Goal: Task Accomplishment & Management: Use online tool/utility

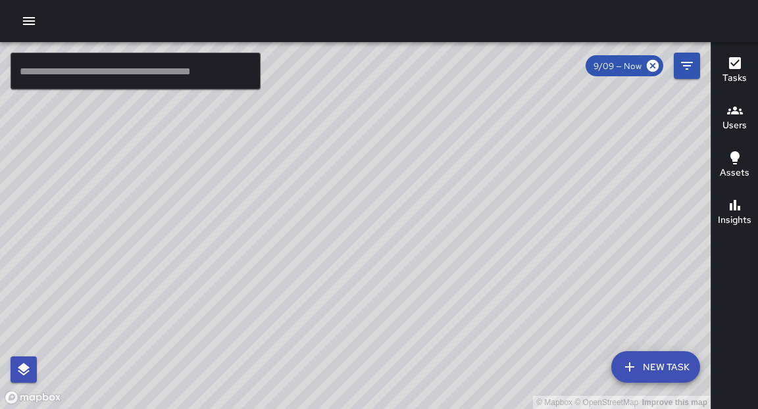
click at [478, 338] on div "© Mapbox © OpenStreetMap Improve this map" at bounding box center [355, 225] width 710 height 367
click at [31, 20] on icon "button" at bounding box center [29, 21] width 16 height 16
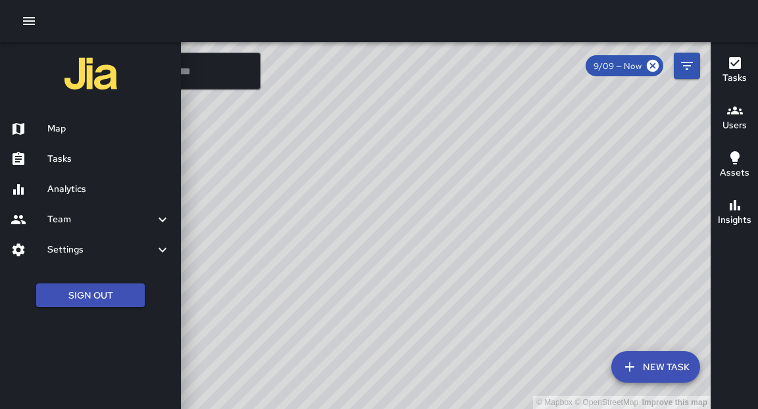
click at [66, 131] on h6 "Map" at bounding box center [108, 129] width 123 height 14
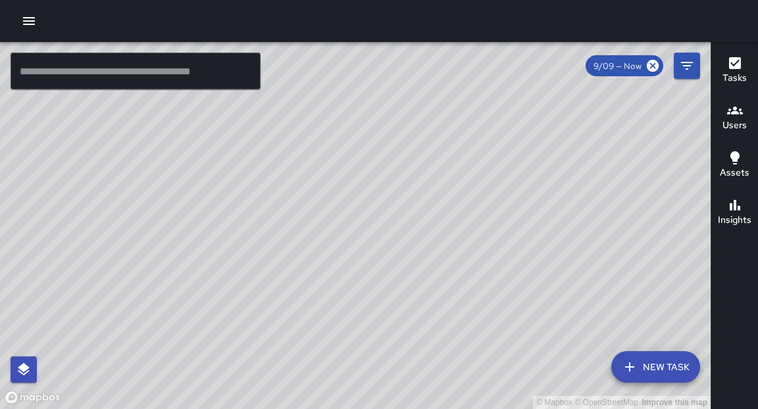
click at [200, 316] on div "© Mapbox © OpenStreetMap Improve this map" at bounding box center [355, 225] width 710 height 367
click at [486, 324] on div "© Mapbox © OpenStreetMap Improve this map" at bounding box center [355, 225] width 710 height 367
drag, startPoint x: 222, startPoint y: 349, endPoint x: 246, endPoint y: 197, distance: 154.5
click at [246, 197] on div "© Mapbox © OpenStreetMap Improve this map" at bounding box center [355, 225] width 710 height 367
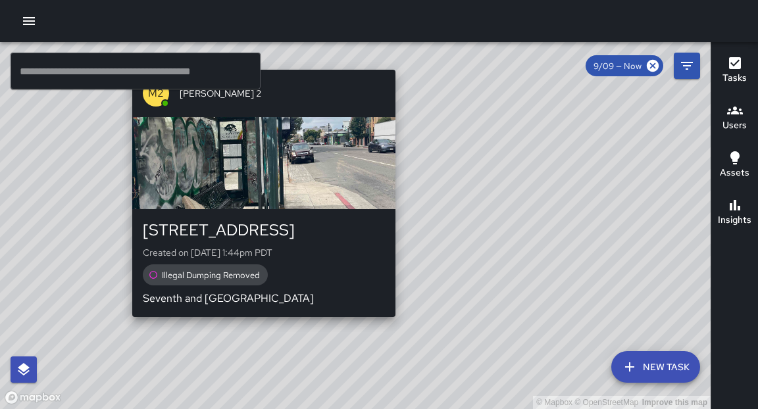
click at [259, 323] on div "© Mapbox © OpenStreetMap Improve this map M2 Mike 2 629 Franklin Street Created…" at bounding box center [355, 225] width 710 height 367
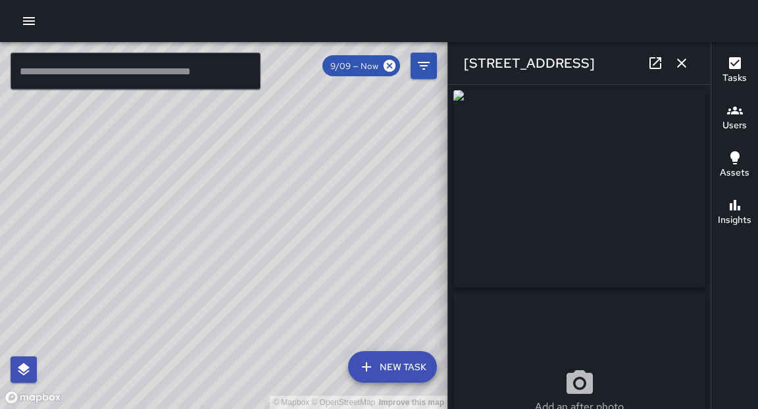
type input "**********"
click at [706, 208] on div "**********" at bounding box center [579, 247] width 262 height 324
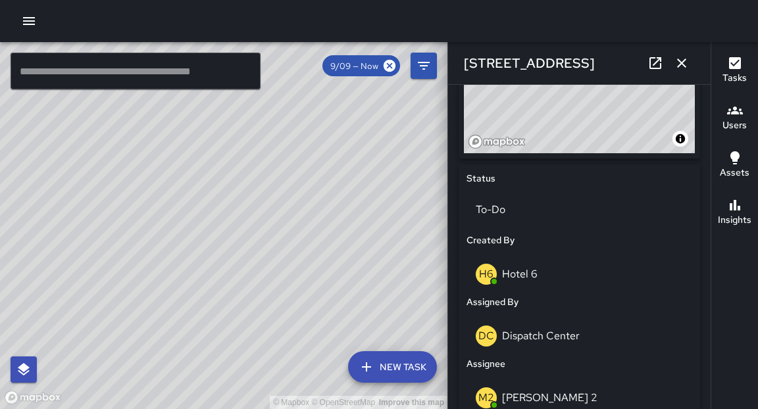
scroll to position [505, 0]
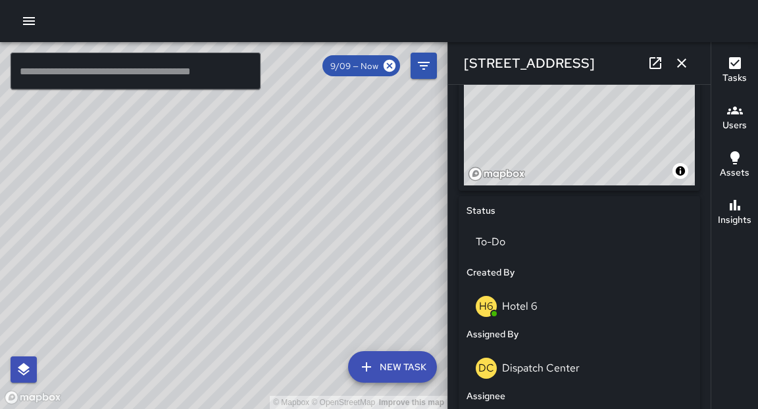
click at [681, 67] on icon "button" at bounding box center [681, 63] width 16 height 16
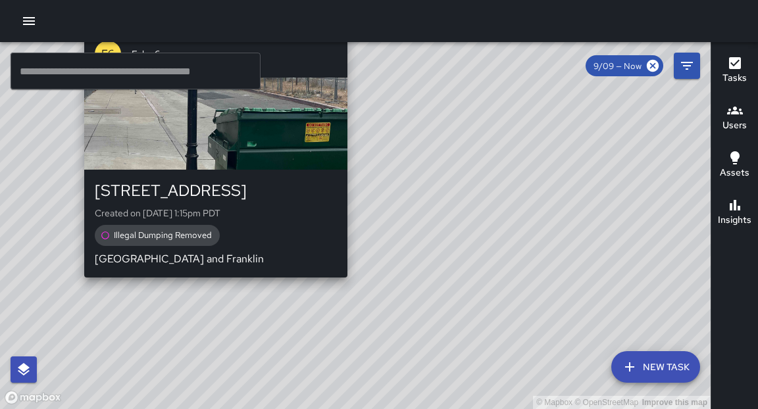
click at [214, 283] on div "© Mapbox © OpenStreetMap Improve this map E6 Echo 6 620 Broadway Created on 9/9…" at bounding box center [355, 225] width 710 height 367
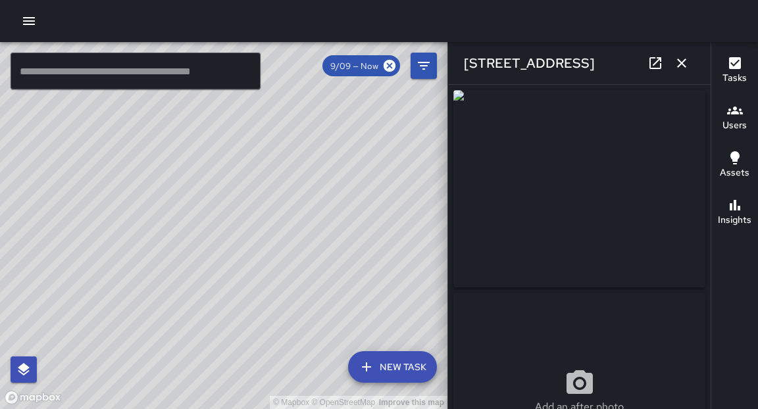
click at [31, 24] on icon "button" at bounding box center [29, 21] width 12 height 8
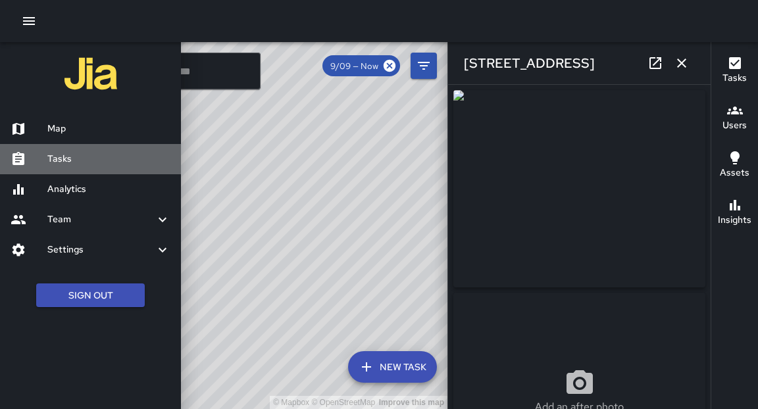
click at [64, 159] on h6 "Tasks" at bounding box center [108, 159] width 123 height 14
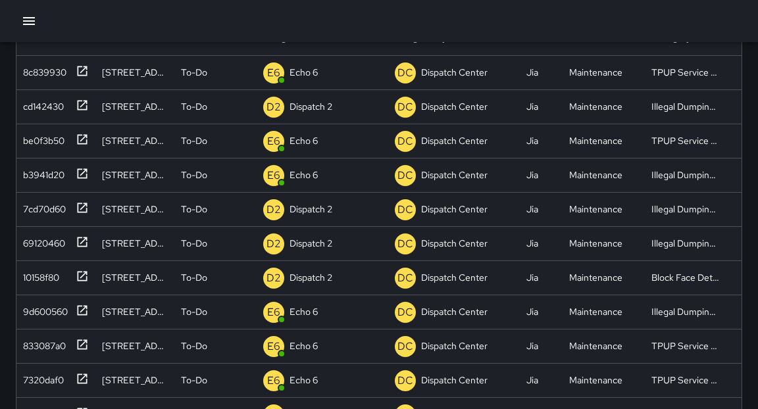
scroll to position [147, 0]
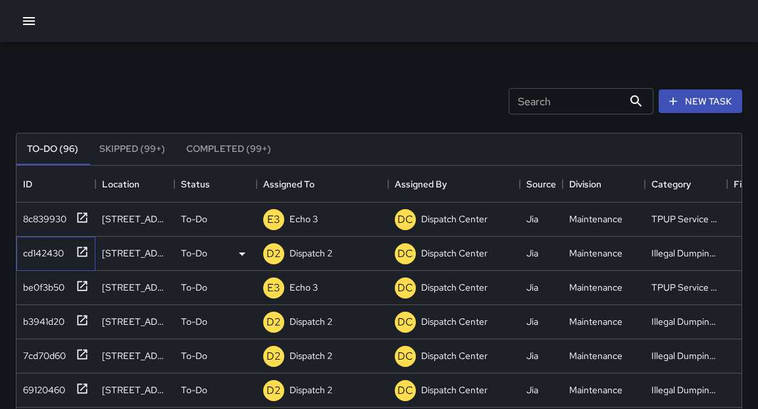
click at [84, 249] on icon at bounding box center [83, 252] width 10 height 10
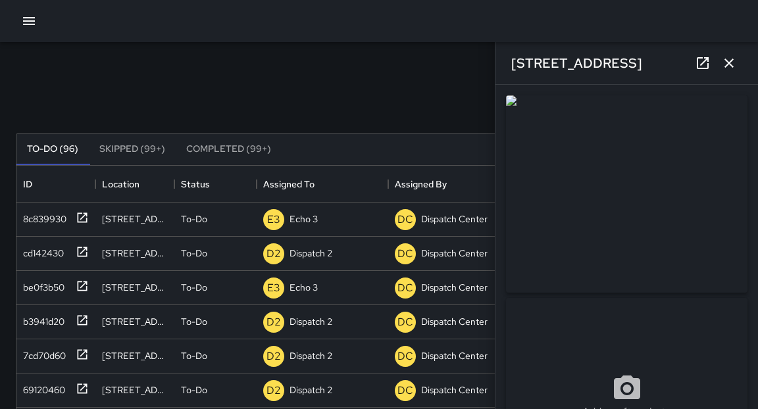
click at [750, 270] on div "Add an after photo" at bounding box center [627, 292] width 252 height 405
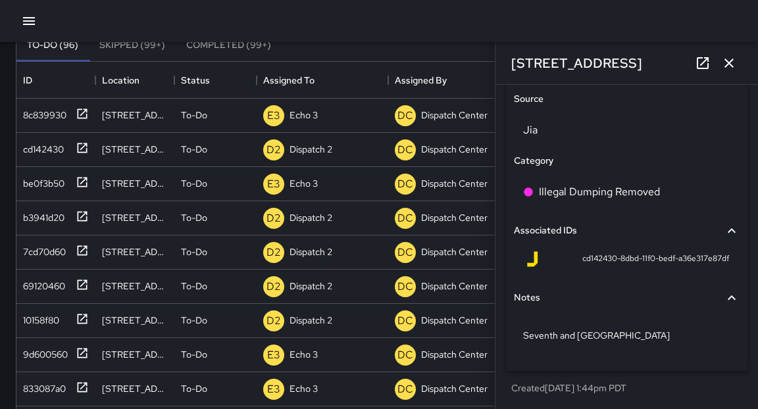
scroll to position [105, 0]
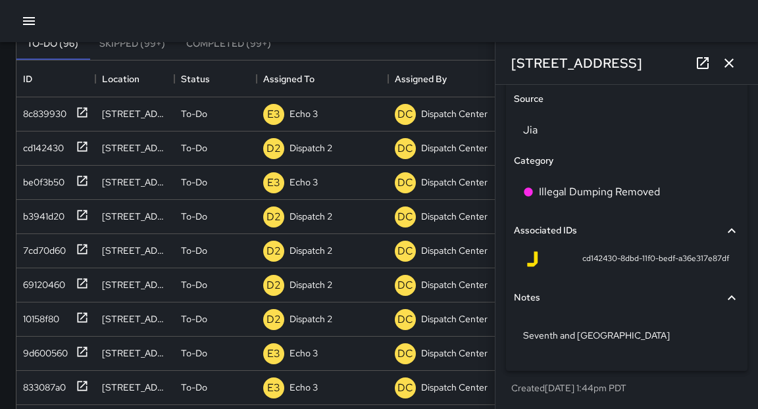
click at [733, 63] on icon "button" at bounding box center [729, 63] width 16 height 16
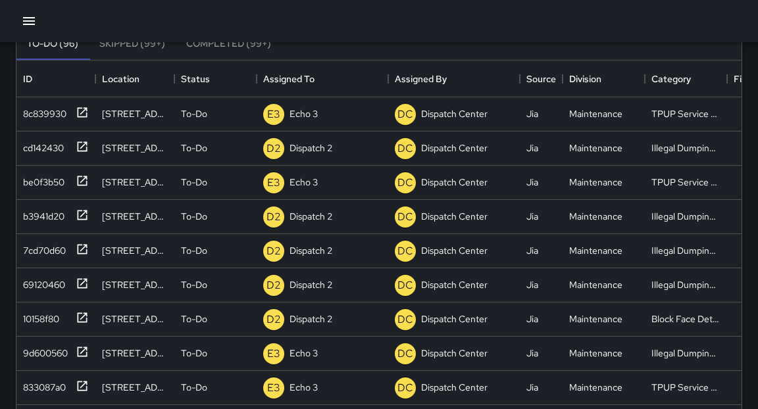
click at [753, 162] on div "Search Search New Task To-Do (96) Skipped (99+) Completed (99+) ID Location Sta…" at bounding box center [379, 304] width 758 height 735
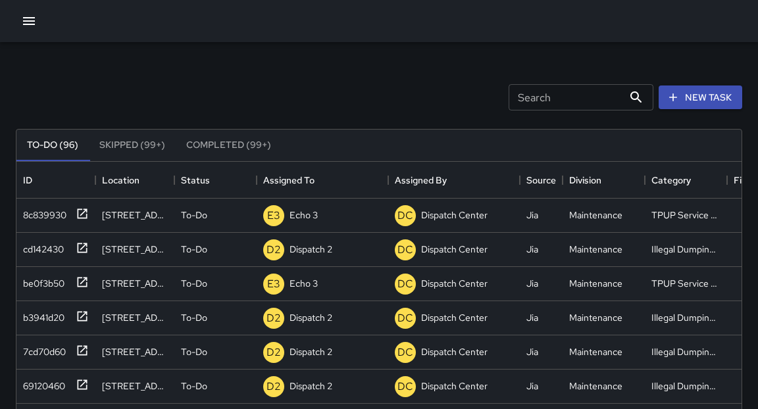
scroll to position [0, 0]
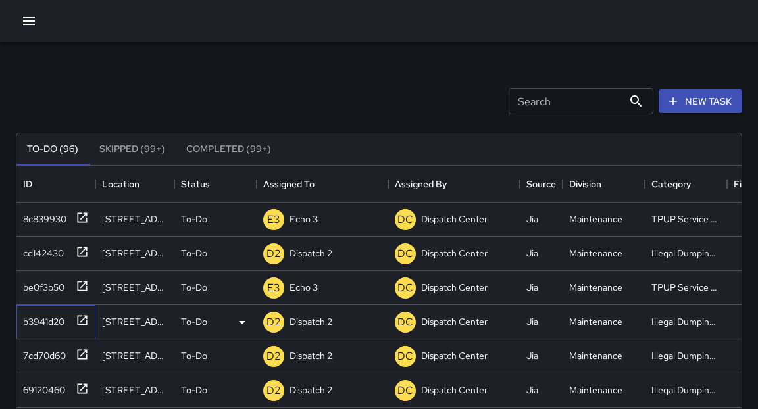
click at [84, 320] on icon at bounding box center [82, 320] width 13 height 13
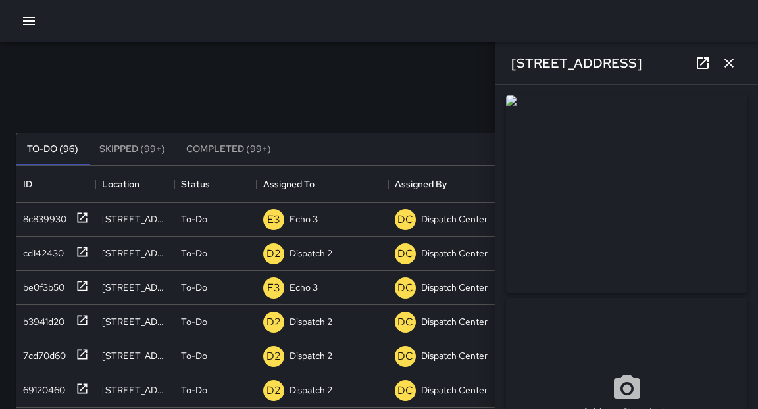
click at [753, 249] on div "**********" at bounding box center [626, 247] width 262 height 324
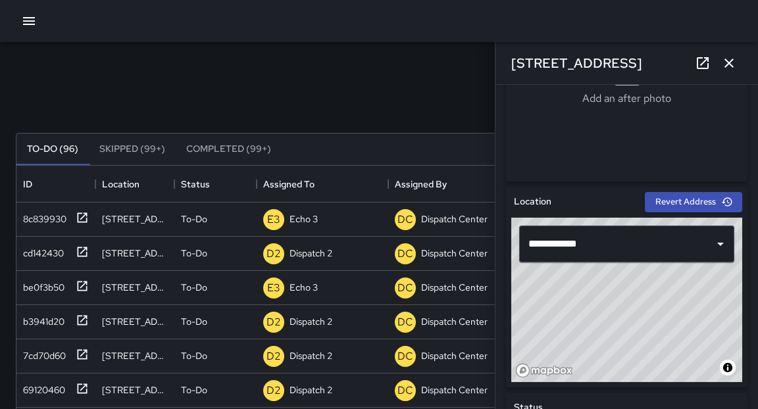
click at [727, 67] on icon "button" at bounding box center [729, 63] width 16 height 16
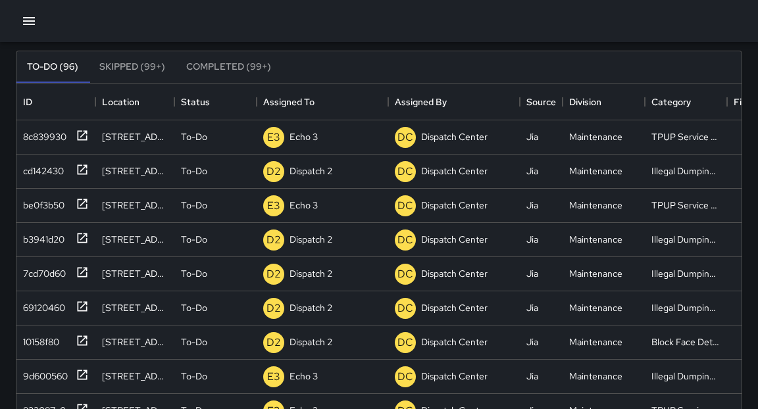
scroll to position [84, 0]
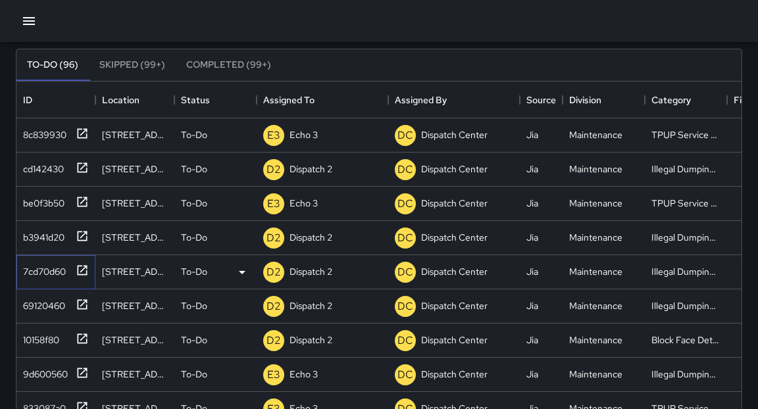
click at [86, 272] on icon at bounding box center [83, 270] width 10 height 10
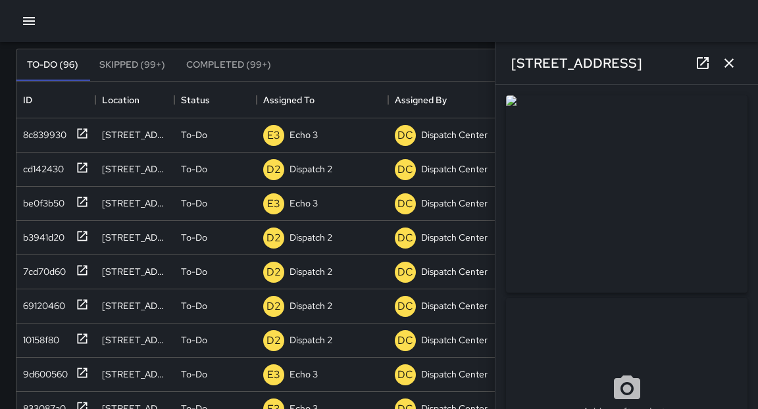
click at [729, 68] on icon "button" at bounding box center [729, 63] width 16 height 16
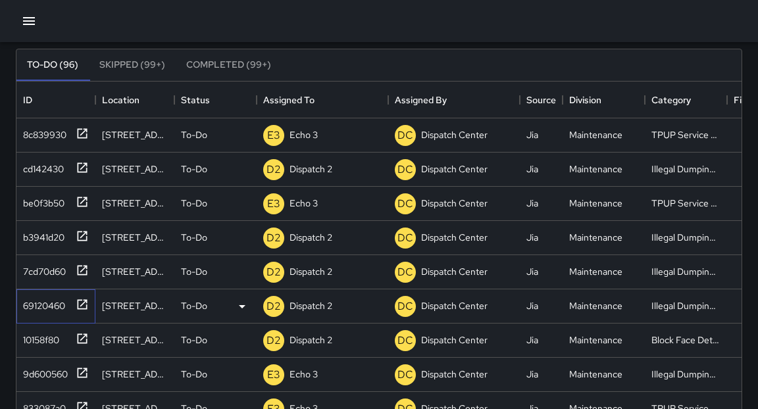
click at [80, 306] on icon at bounding box center [82, 304] width 13 height 13
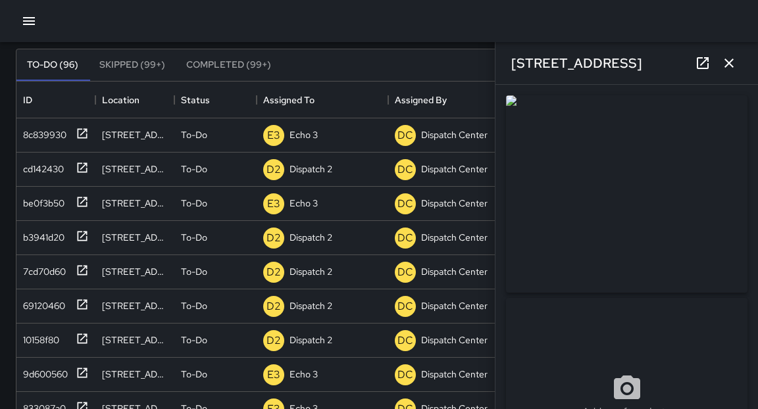
click at [752, 159] on div "**********" at bounding box center [626, 247] width 262 height 324
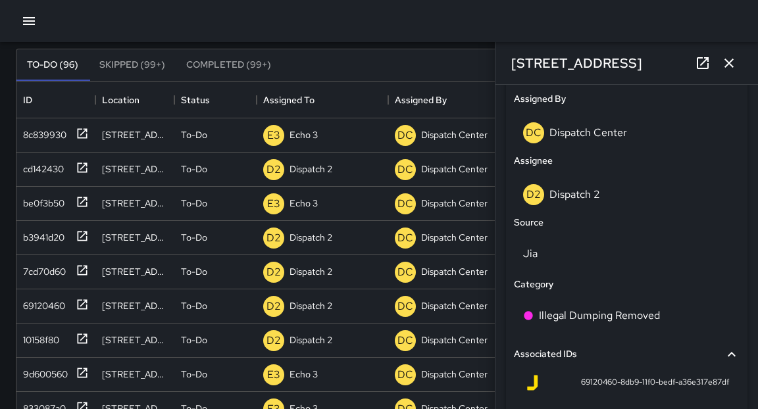
scroll to position [743, 0]
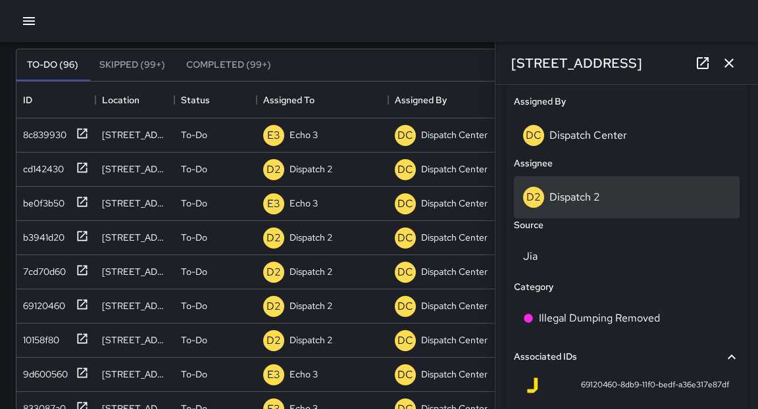
click at [588, 197] on p "Dispatch 2" at bounding box center [574, 197] width 51 height 14
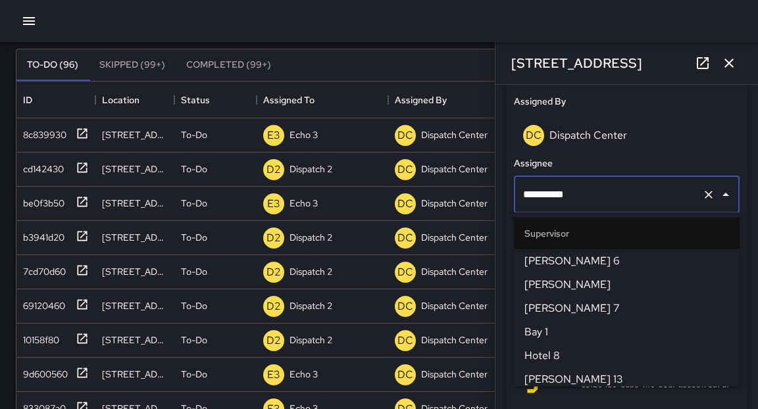
scroll to position [383, 0]
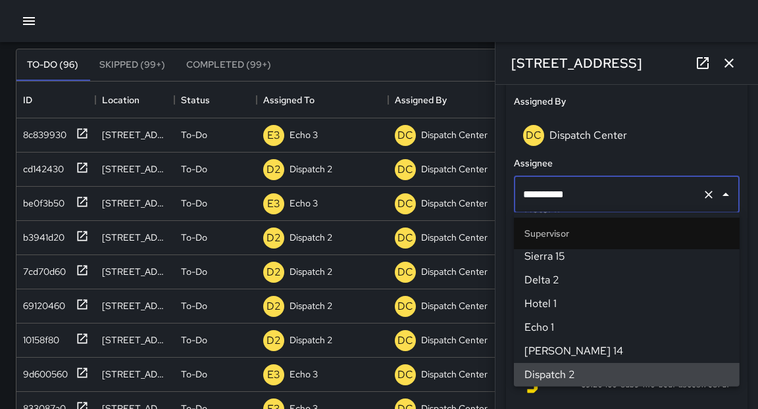
click at [707, 112] on div "DC Dispatch Center" at bounding box center [626, 133] width 231 height 42
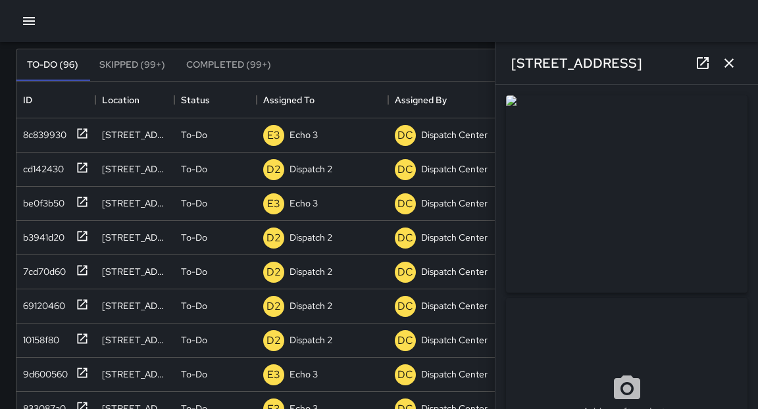
click at [504, 194] on div at bounding box center [626, 194] width 247 height 203
click at [727, 66] on icon "button" at bounding box center [729, 63] width 16 height 16
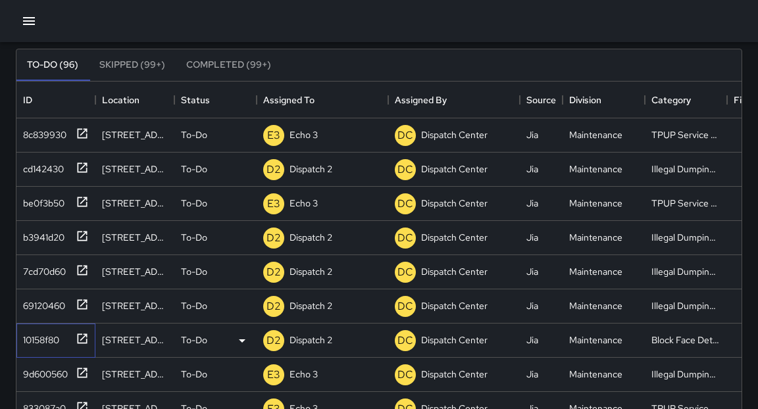
click at [85, 338] on icon at bounding box center [82, 338] width 13 height 13
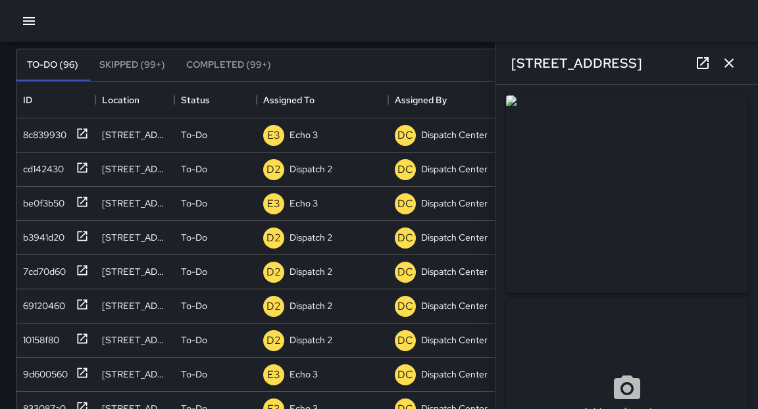
click at [754, 283] on div "**********" at bounding box center [626, 247] width 262 height 324
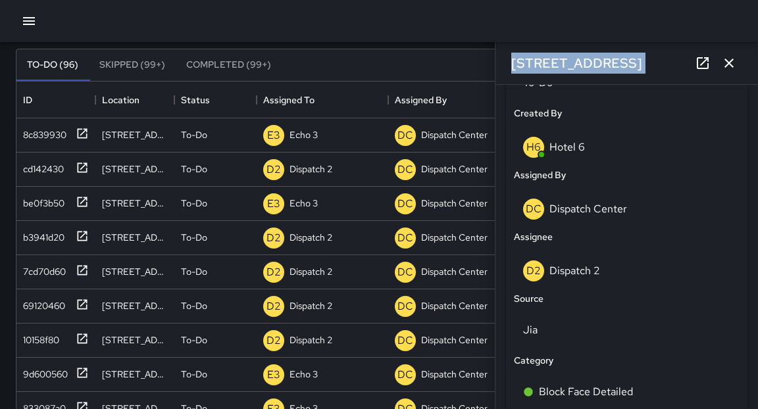
scroll to position [670, 0]
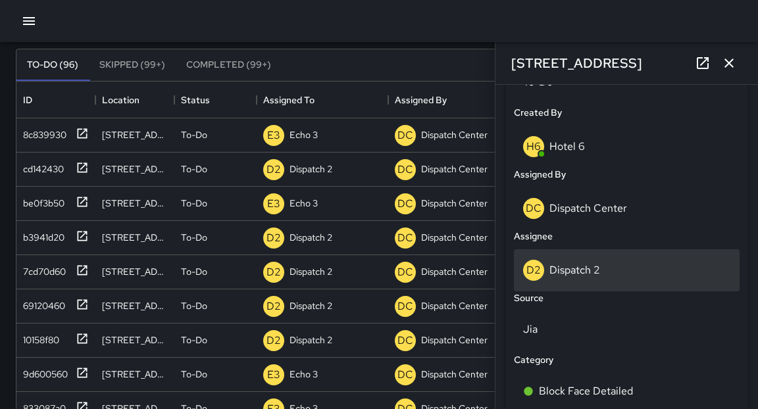
click at [575, 272] on p "Dispatch 2" at bounding box center [574, 270] width 51 height 14
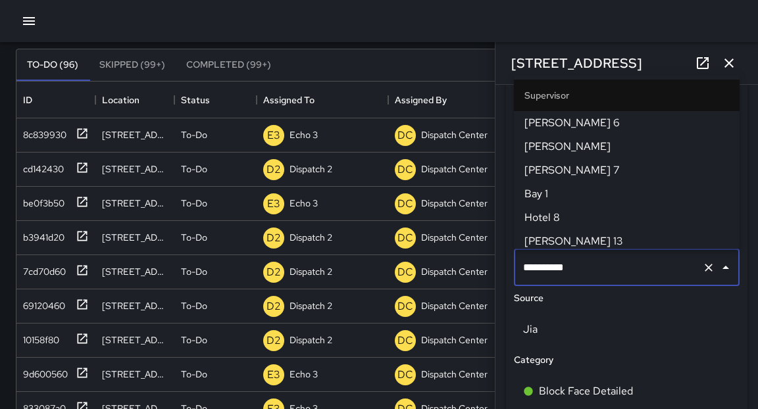
click at [575, 272] on input "**********" at bounding box center [608, 267] width 177 height 25
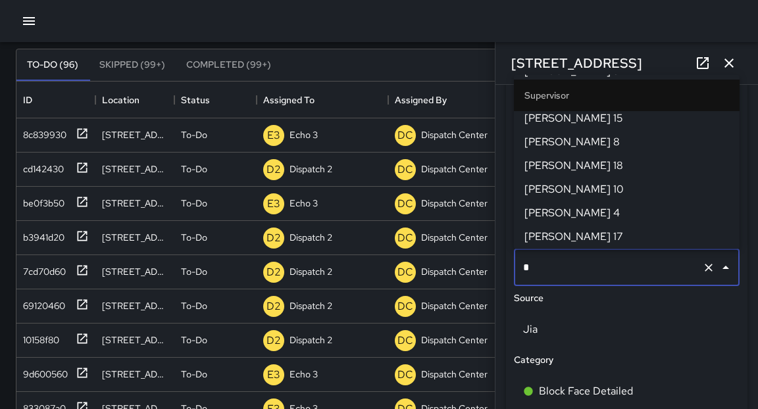
scroll to position [0, 0]
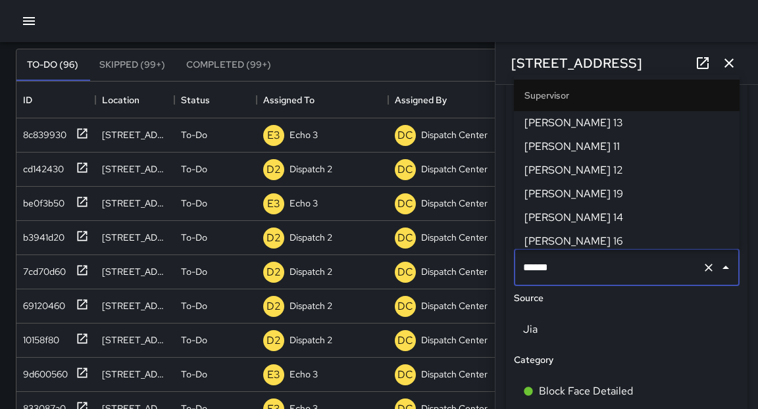
type input "*******"
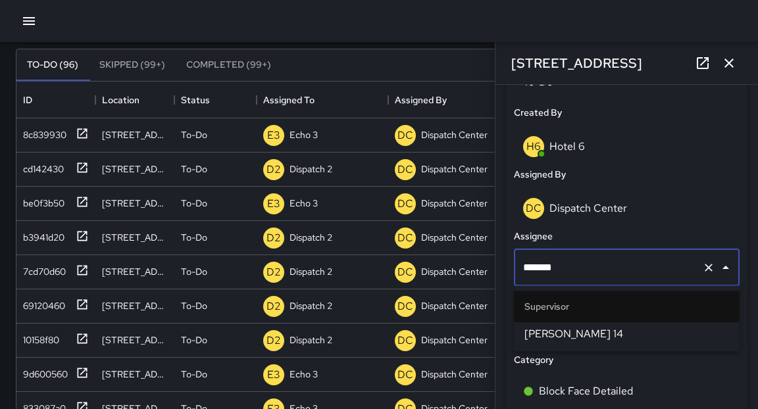
click at [560, 328] on span "[PERSON_NAME] 14" at bounding box center [626, 334] width 205 height 16
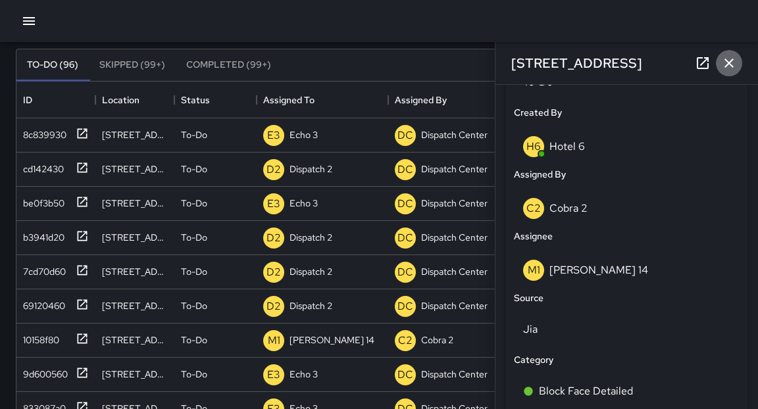
click at [731, 66] on icon "button" at bounding box center [728, 63] width 9 height 9
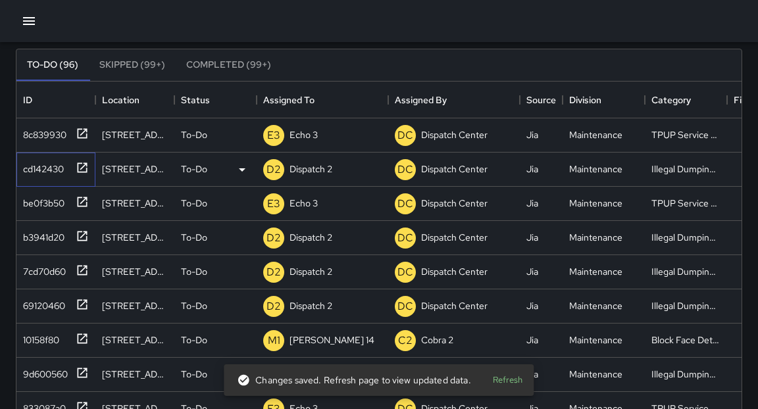
click at [80, 170] on icon at bounding box center [82, 167] width 13 height 13
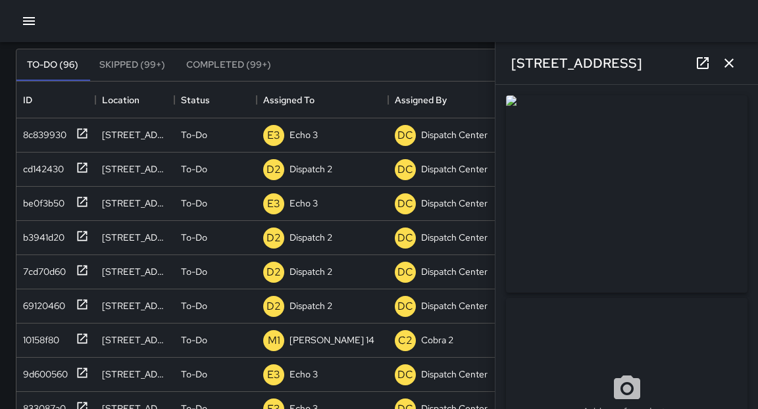
click at [728, 63] on icon "button" at bounding box center [728, 63] width 9 height 9
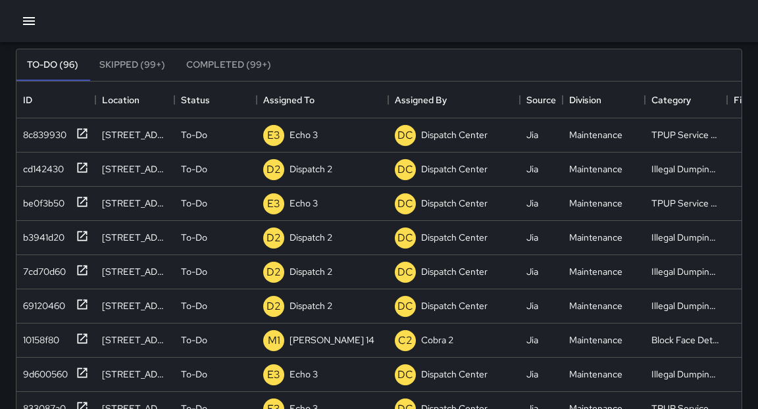
click at [6, 326] on div "Search Search New Task To-Do (96) Skipped (99+) Completed (99+) ID Location Sta…" at bounding box center [379, 325] width 758 height 735
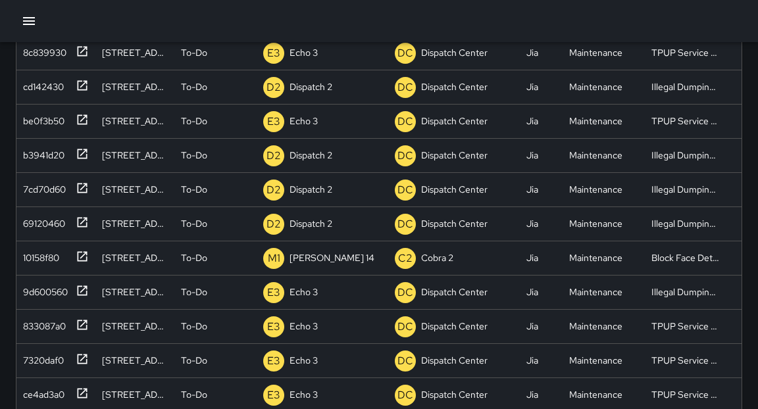
scroll to position [168, 0]
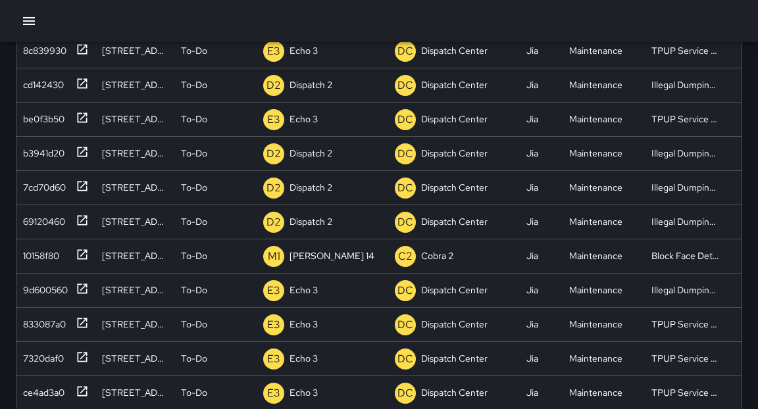
click at [11, 320] on div "Search Search New Task To-Do (96) Skipped (99+) Completed (99+) ID Location Sta…" at bounding box center [379, 241] width 758 height 735
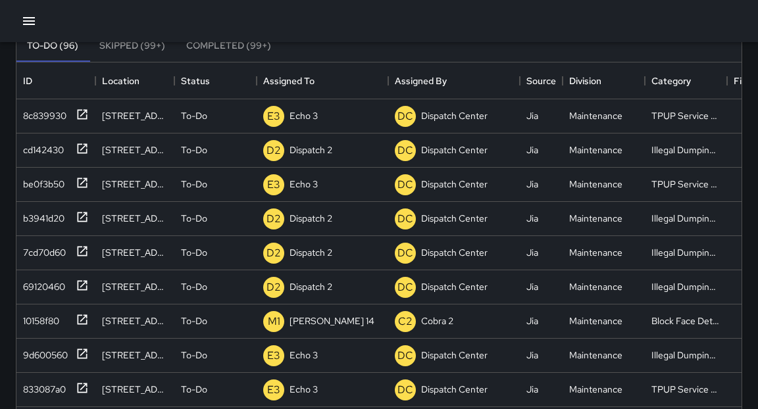
scroll to position [105, 0]
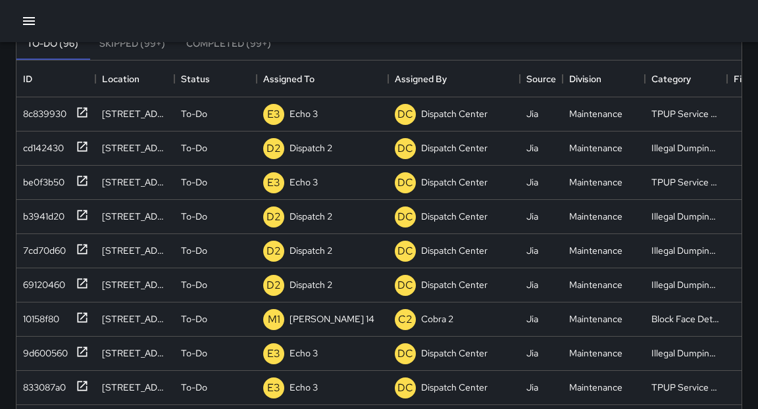
click at [4, 173] on div "Search Search New Task To-Do (96) Skipped (99+) Completed (99+) ID Location Sta…" at bounding box center [379, 304] width 758 height 735
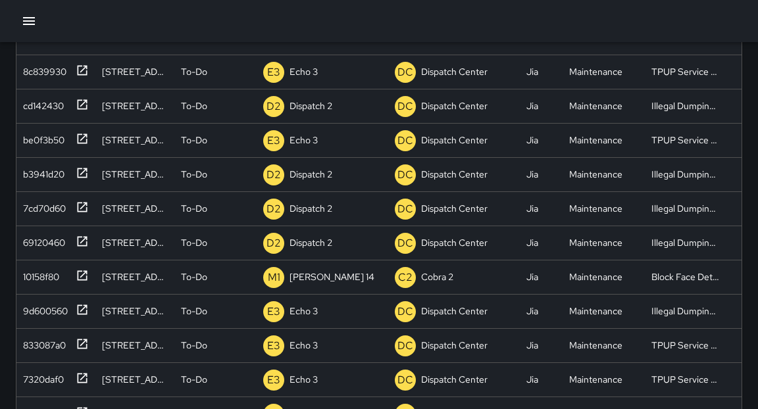
scroll to position [168, 0]
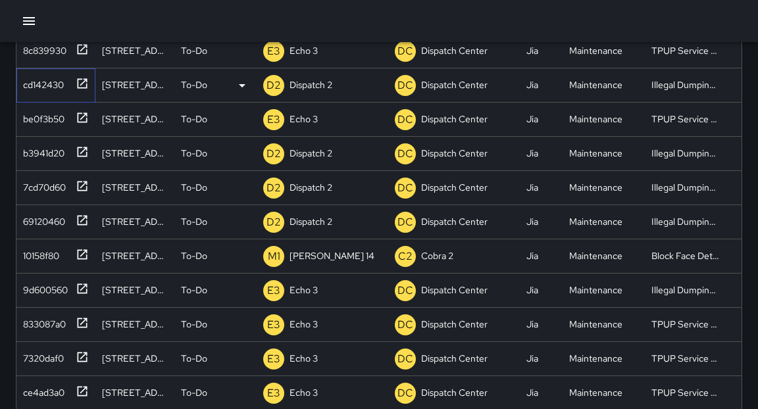
click at [82, 80] on icon at bounding box center [82, 83] width 13 height 13
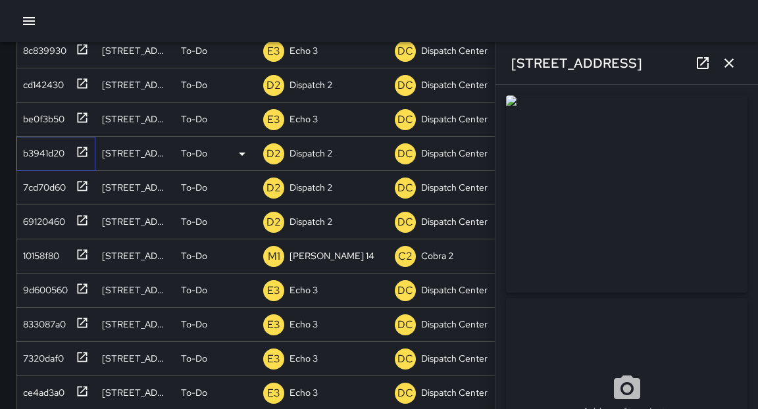
click at [85, 153] on icon at bounding box center [82, 151] width 13 height 13
click at [756, 291] on div "**********" at bounding box center [626, 247] width 262 height 324
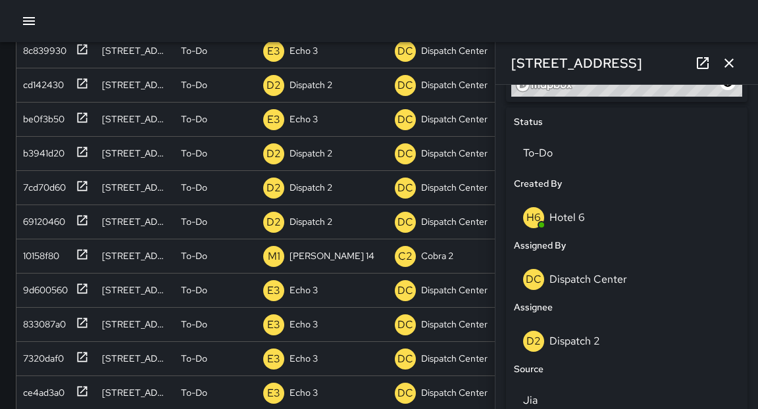
scroll to position [628, 0]
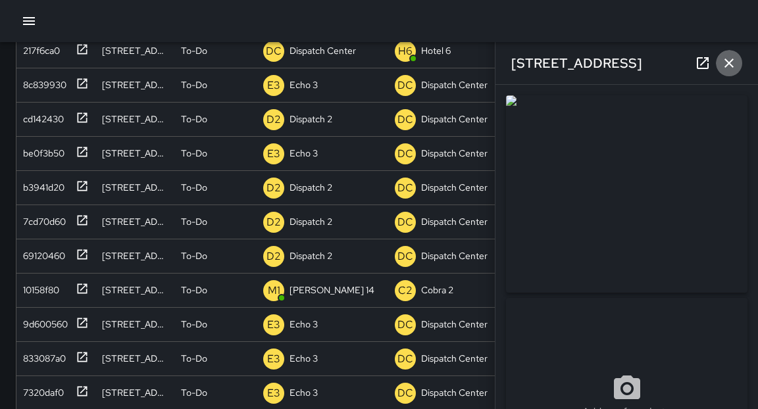
click at [726, 64] on icon "button" at bounding box center [728, 63] width 9 height 9
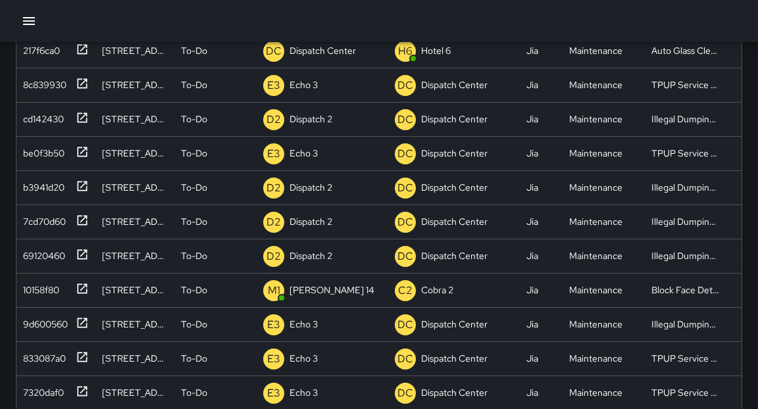
click at [31, 26] on icon "button" at bounding box center [29, 21] width 16 height 16
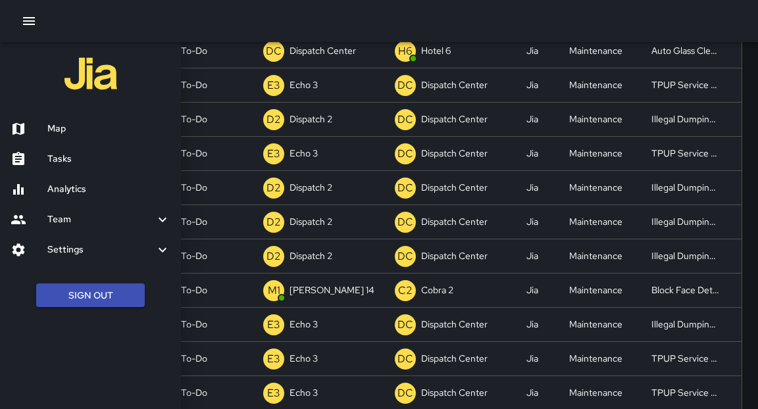
click at [63, 133] on h6 "Map" at bounding box center [108, 129] width 123 height 14
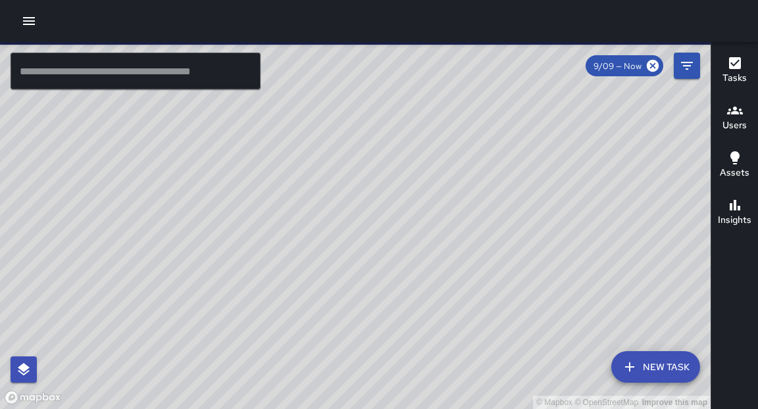
click at [102, 77] on input "text" at bounding box center [136, 71] width 250 height 37
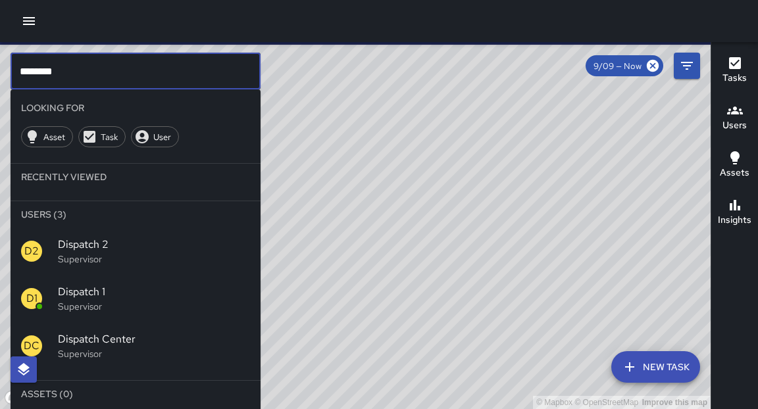
type input "********"
click at [57, 254] on div "D2" at bounding box center [39, 251] width 37 height 21
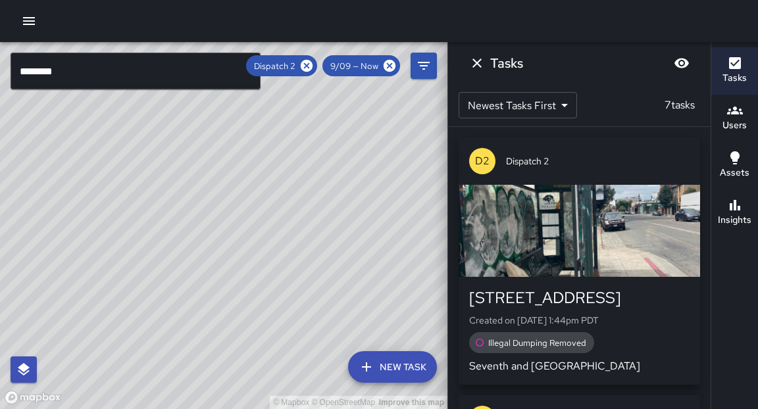
click at [260, 245] on div "© Mapbox © OpenStreetMap Improve this map" at bounding box center [223, 225] width 447 height 367
click at [308, 62] on icon at bounding box center [307, 66] width 12 height 12
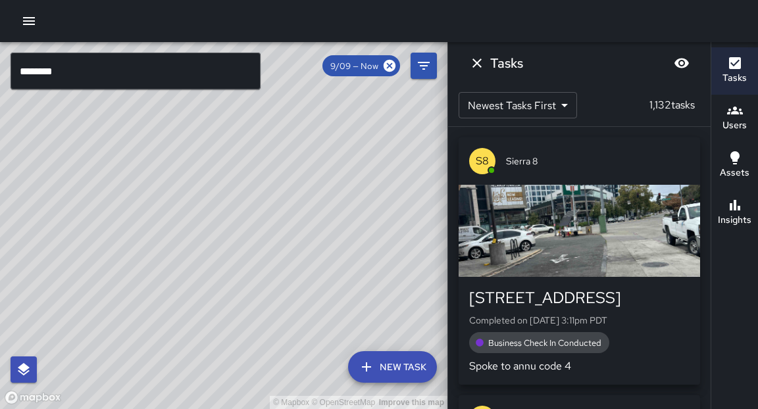
click at [185, 70] on input "********" at bounding box center [136, 71] width 250 height 37
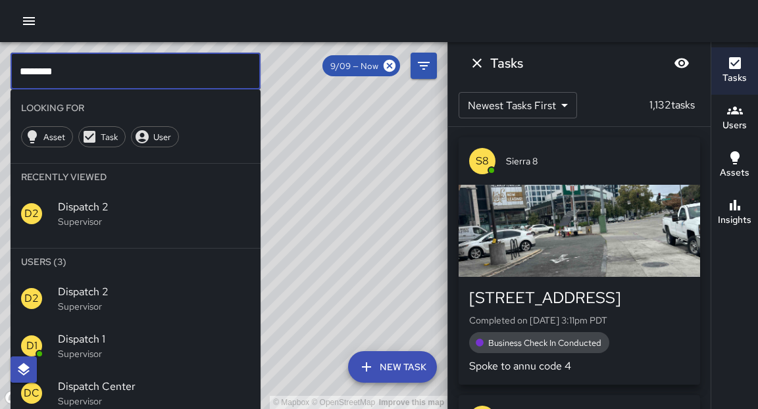
click at [100, 337] on span "Dispatch 1" at bounding box center [154, 339] width 192 height 16
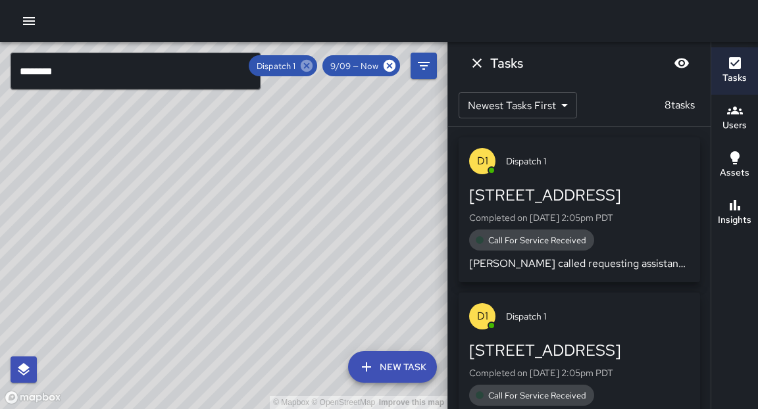
click at [306, 62] on icon at bounding box center [307, 66] width 12 height 12
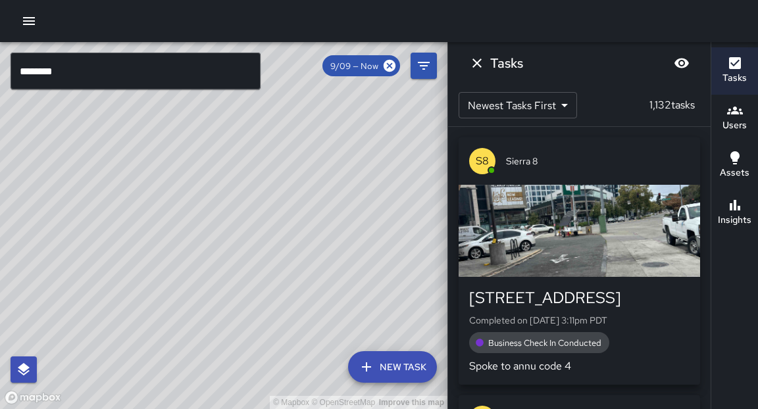
click at [31, 20] on icon "button" at bounding box center [29, 21] width 12 height 8
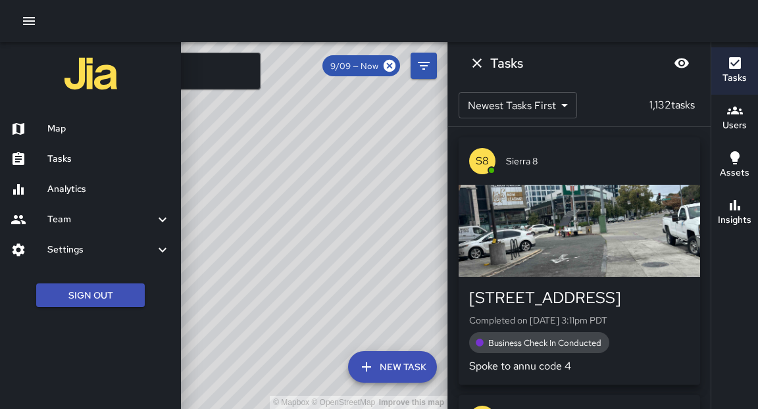
click at [68, 126] on h6 "Map" at bounding box center [108, 129] width 123 height 14
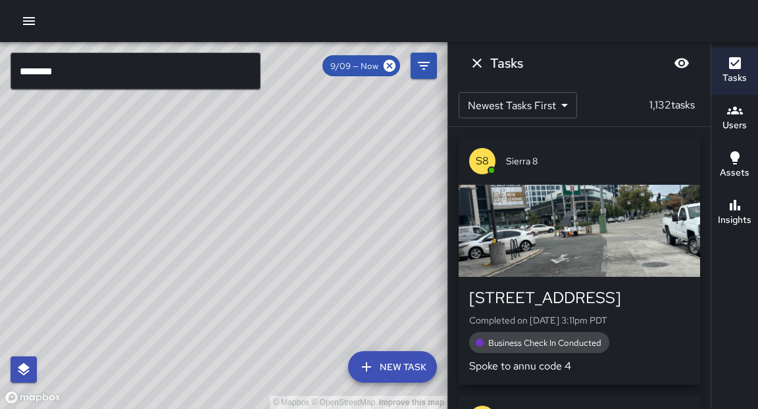
click at [141, 204] on div "© Mapbox © OpenStreetMap Improve this map" at bounding box center [223, 225] width 447 height 367
drag, startPoint x: 112, startPoint y: 299, endPoint x: 49, endPoint y: 276, distance: 67.2
click at [49, 276] on div "© Mapbox © OpenStreetMap Improve this map" at bounding box center [223, 225] width 447 height 367
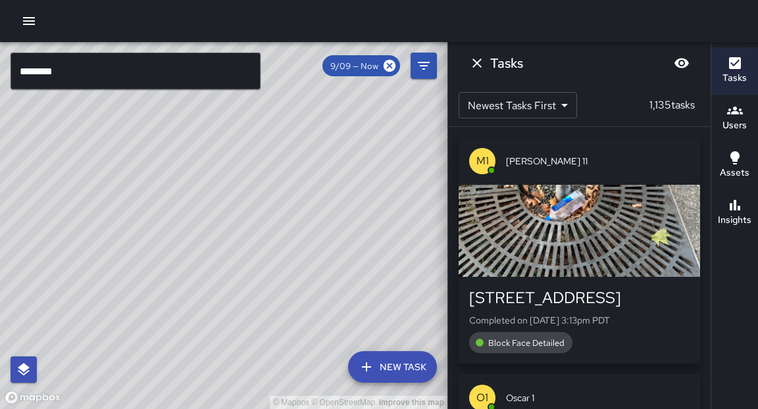
click at [301, 200] on div "© Mapbox © OpenStreetMap Improve this map" at bounding box center [223, 225] width 447 height 367
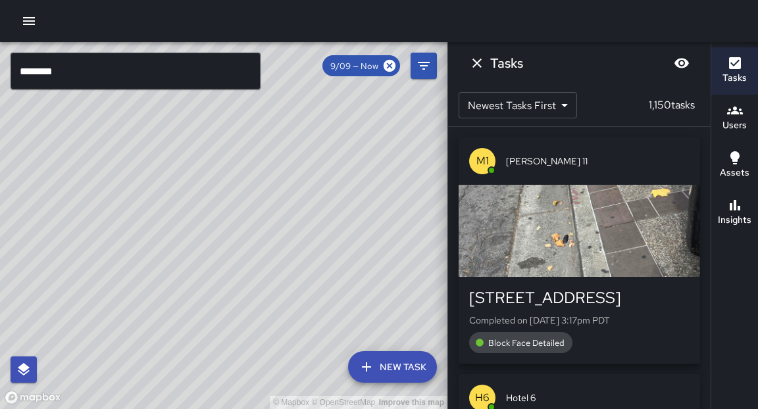
click at [272, 219] on div "© Mapbox © OpenStreetMap Improve this map" at bounding box center [223, 225] width 447 height 367
drag, startPoint x: 97, startPoint y: 229, endPoint x: 166, endPoint y: 356, distance: 144.2
click at [166, 356] on div "© Mapbox © OpenStreetMap Improve this map" at bounding box center [223, 225] width 447 height 367
drag, startPoint x: 283, startPoint y: 277, endPoint x: 334, endPoint y: 279, distance: 50.7
click at [334, 279] on div "© Mapbox © OpenStreetMap Improve this map" at bounding box center [223, 225] width 447 height 367
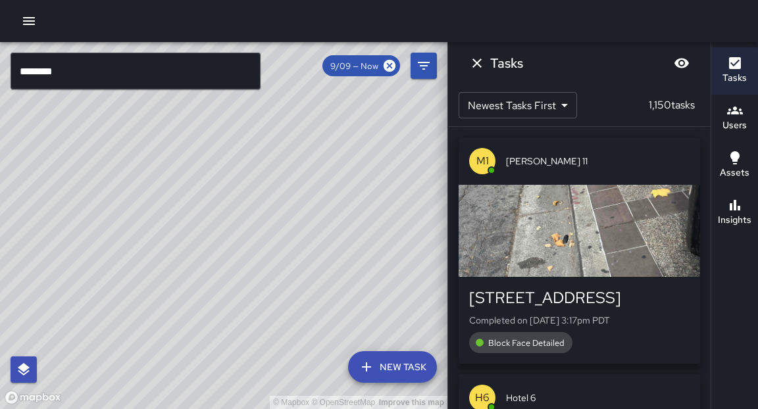
click at [266, 188] on div "© Mapbox © OpenStreetMap Improve this map" at bounding box center [223, 225] width 447 height 367
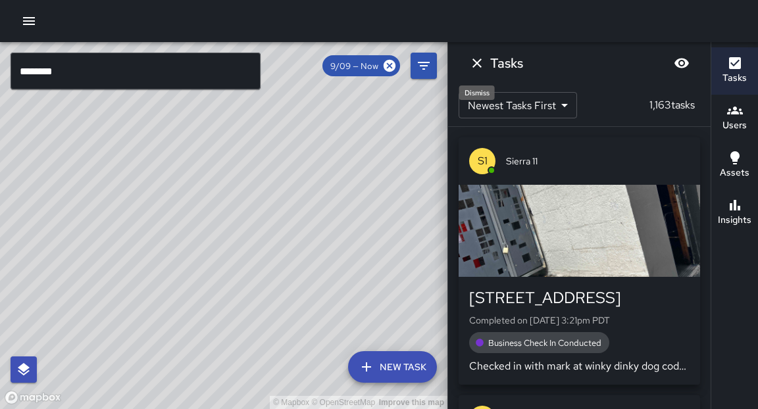
click at [481, 66] on icon "Dismiss" at bounding box center [477, 63] width 16 height 16
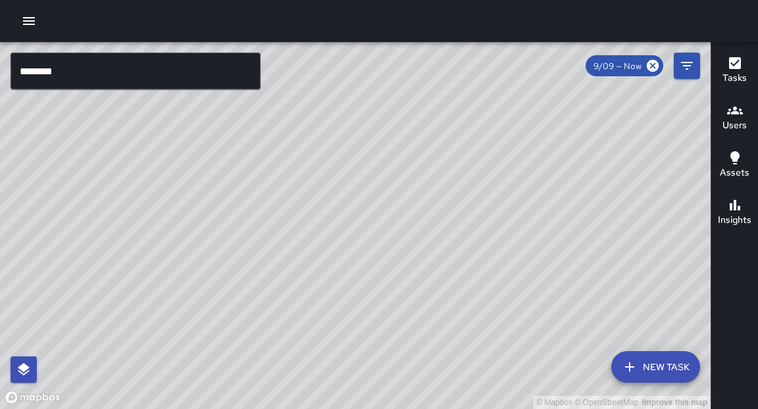
click at [531, 241] on div "© Mapbox © OpenStreetMap Improve this map" at bounding box center [355, 225] width 710 height 367
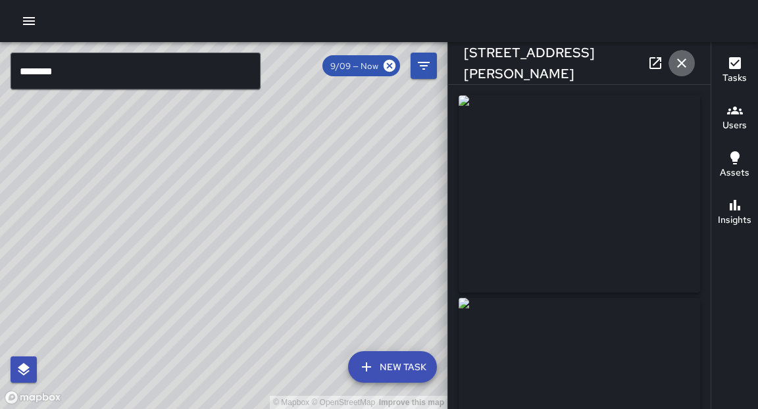
click at [676, 64] on icon "button" at bounding box center [681, 63] width 16 height 16
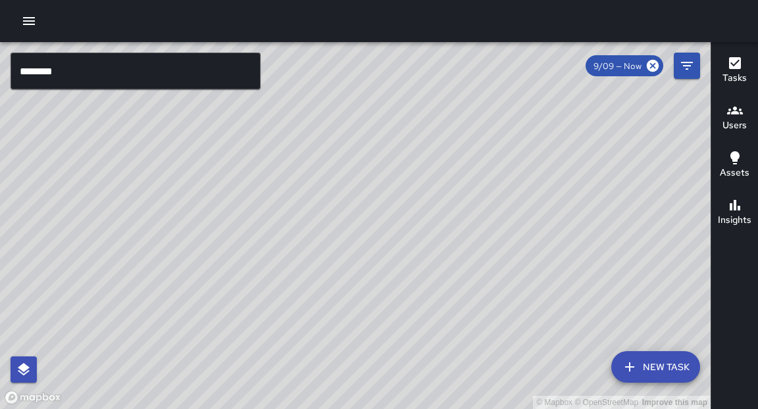
click at [491, 264] on div "© Mapbox © OpenStreetMap Improve this map" at bounding box center [355, 225] width 710 height 367
click at [410, 250] on div "© Mapbox © OpenStreetMap Improve this map" at bounding box center [355, 225] width 710 height 367
click at [429, 321] on div "© Mapbox © OpenStreetMap Improve this map" at bounding box center [355, 225] width 710 height 367
drag, startPoint x: 392, startPoint y: 280, endPoint x: 421, endPoint y: 210, distance: 75.5
click at [421, 210] on div "© Mapbox © OpenStreetMap Improve this map" at bounding box center [355, 225] width 710 height 367
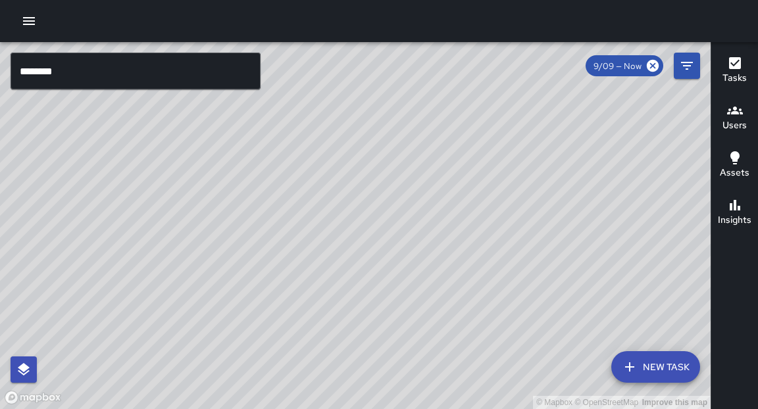
drag, startPoint x: 362, startPoint y: 305, endPoint x: 380, endPoint y: 255, distance: 53.3
click at [380, 255] on div "© Mapbox © OpenStreetMap Improve this map" at bounding box center [355, 225] width 710 height 367
drag, startPoint x: 488, startPoint y: 232, endPoint x: 482, endPoint y: 295, distance: 63.4
click at [482, 295] on div "© Mapbox © OpenStreetMap Improve this map" at bounding box center [355, 225] width 710 height 367
drag, startPoint x: 260, startPoint y: 240, endPoint x: 337, endPoint y: 245, distance: 77.1
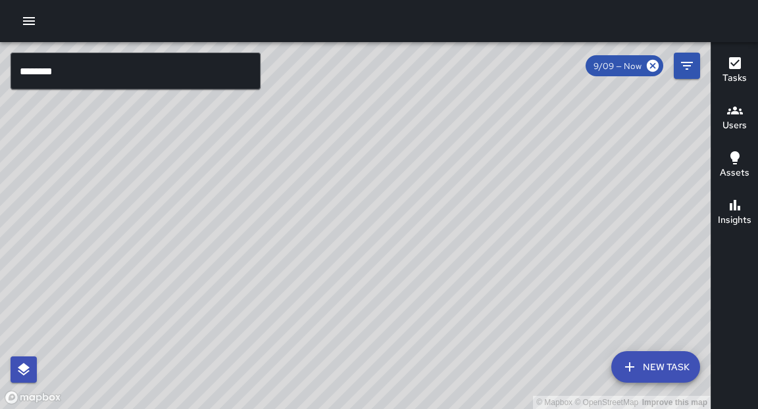
click at [337, 245] on div "© Mapbox © OpenStreetMap Improve this map" at bounding box center [355, 225] width 710 height 367
drag, startPoint x: 278, startPoint y: 361, endPoint x: 273, endPoint y: 235, distance: 125.7
click at [273, 235] on div "© Mapbox © OpenStreetMap Improve this map" at bounding box center [355, 225] width 710 height 367
drag, startPoint x: 160, startPoint y: 320, endPoint x: 168, endPoint y: 374, distance: 55.1
click at [168, 374] on div "© Mapbox © OpenStreetMap Improve this map" at bounding box center [355, 225] width 710 height 367
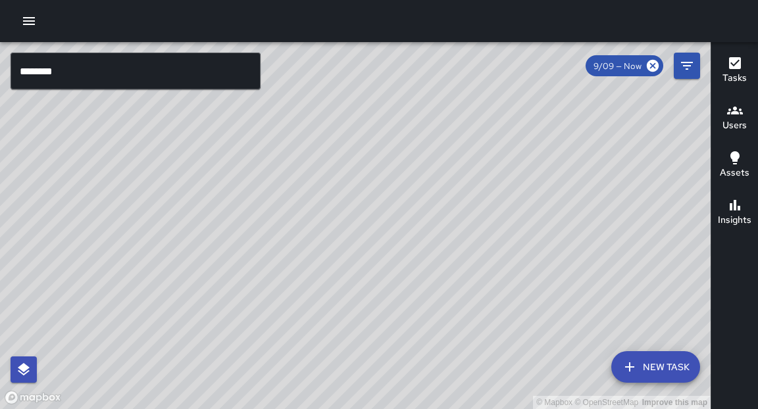
drag, startPoint x: 310, startPoint y: 197, endPoint x: 307, endPoint y: 240, distance: 42.9
click at [307, 240] on div "© Mapbox © OpenStreetMap Improve this map" at bounding box center [355, 225] width 710 height 367
drag, startPoint x: 307, startPoint y: 306, endPoint x: 320, endPoint y: 253, distance: 54.9
click at [320, 253] on div "© Mapbox © OpenStreetMap Improve this map" at bounding box center [355, 225] width 710 height 367
drag, startPoint x: 121, startPoint y: 167, endPoint x: 228, endPoint y: 229, distance: 123.2
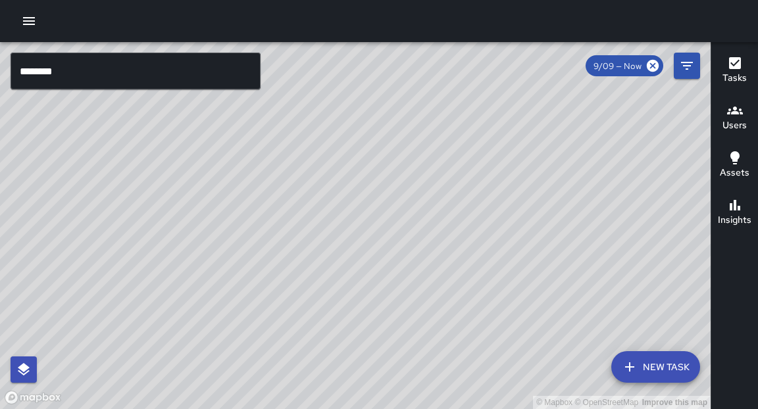
click at [228, 229] on div "© Mapbox © OpenStreetMap Improve this map" at bounding box center [355, 225] width 710 height 367
drag, startPoint x: 347, startPoint y: 326, endPoint x: 415, endPoint y: 177, distance: 163.4
click at [415, 177] on div "© Mapbox © OpenStreetMap Improve this map" at bounding box center [355, 225] width 710 height 367
drag, startPoint x: 322, startPoint y: 327, endPoint x: 346, endPoint y: 232, distance: 97.6
click at [346, 232] on div "© Mapbox © OpenStreetMap Improve this map" at bounding box center [355, 225] width 710 height 367
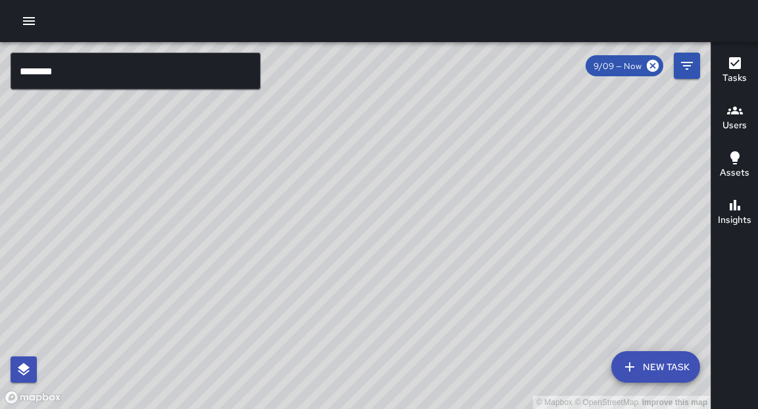
drag, startPoint x: 386, startPoint y: 235, endPoint x: 375, endPoint y: 281, distance: 47.4
click at [375, 281] on div "© Mapbox © OpenStreetMap Improve this map" at bounding box center [355, 225] width 710 height 367
drag, startPoint x: 487, startPoint y: 112, endPoint x: 436, endPoint y: 238, distance: 136.3
click at [436, 238] on div "© Mapbox © OpenStreetMap Improve this map" at bounding box center [355, 225] width 710 height 367
drag, startPoint x: 549, startPoint y: 333, endPoint x: 523, endPoint y: 180, distance: 155.5
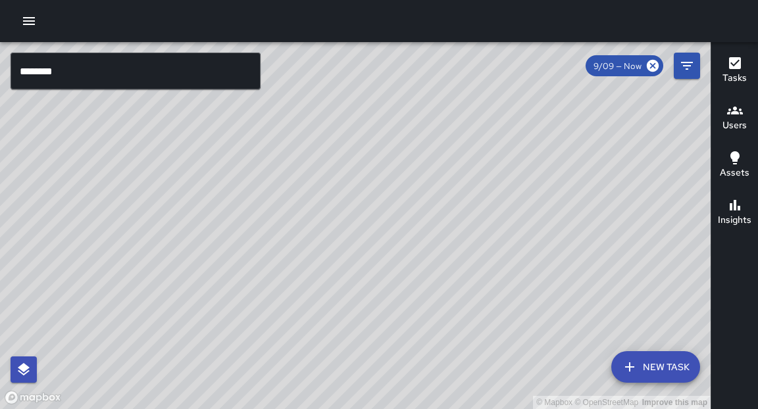
click at [523, 180] on div "© Mapbox © OpenStreetMap Improve this map" at bounding box center [355, 225] width 710 height 367
drag, startPoint x: 515, startPoint y: 268, endPoint x: 517, endPoint y: 214, distance: 53.3
click at [517, 214] on div "© Mapbox © OpenStreetMap Improve this map" at bounding box center [355, 225] width 710 height 367
drag, startPoint x: 501, startPoint y: 204, endPoint x: 537, endPoint y: 174, distance: 46.7
click at [537, 174] on div "© Mapbox © OpenStreetMap Improve this map" at bounding box center [355, 225] width 710 height 367
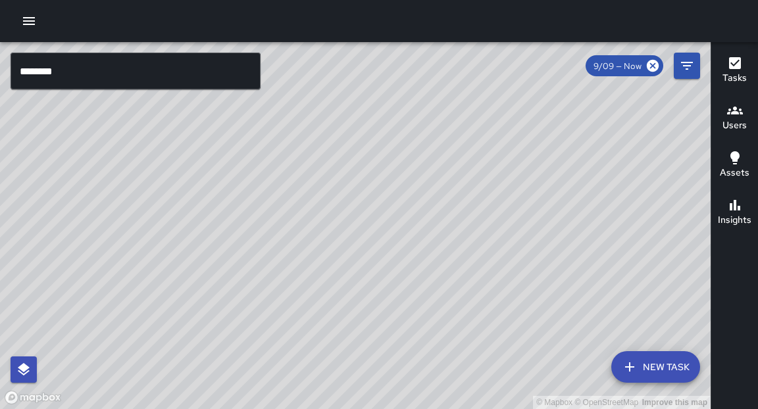
click at [20, 20] on button "button" at bounding box center [29, 21] width 26 height 26
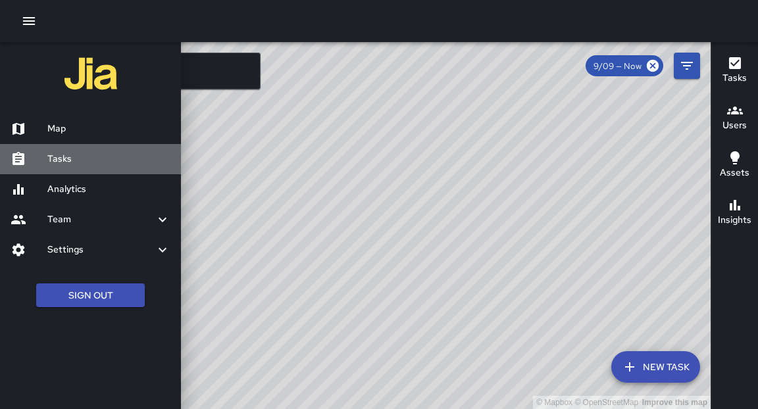
click at [57, 166] on div "Tasks" at bounding box center [90, 159] width 181 height 30
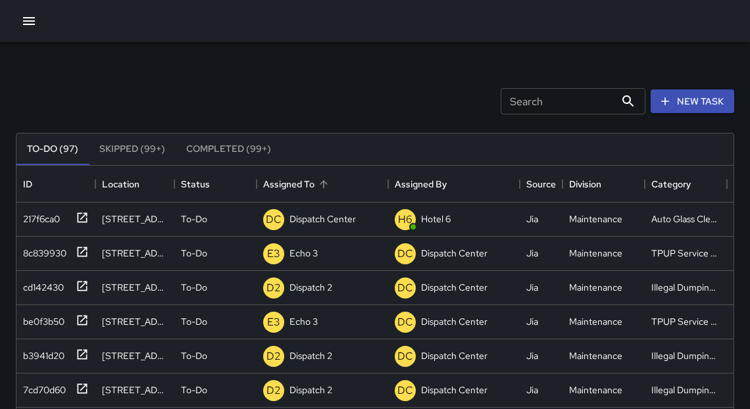
scroll to position [549, 709]
click at [82, 219] on icon at bounding box center [82, 217] width 13 height 13
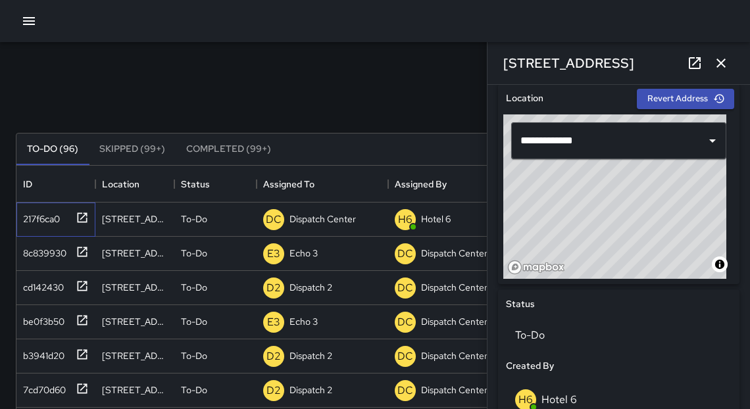
scroll to position [410, 0]
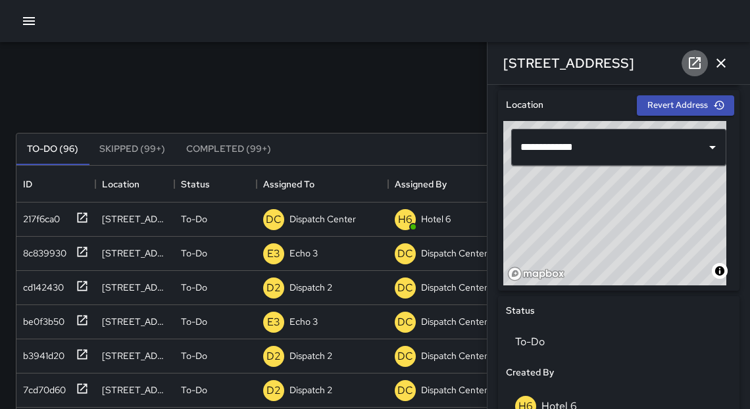
click at [691, 65] on icon at bounding box center [695, 63] width 16 height 16
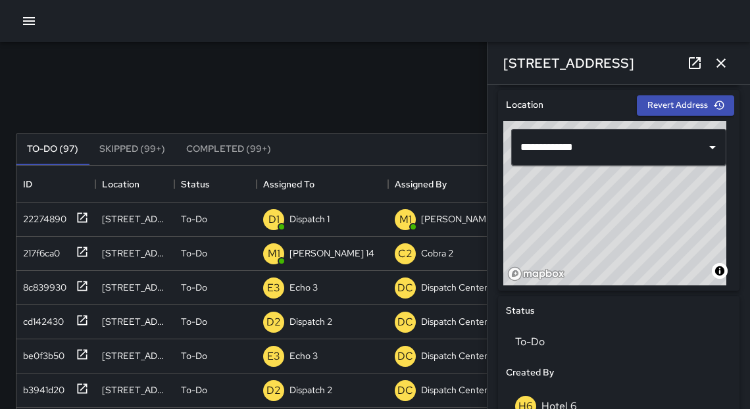
click at [727, 65] on icon "button" at bounding box center [721, 63] width 16 height 16
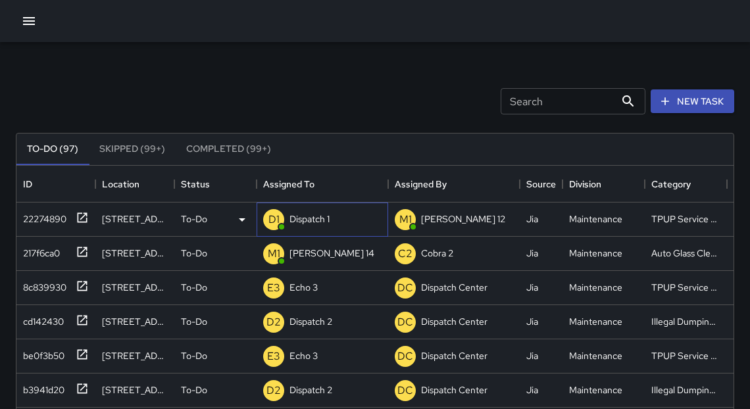
click at [306, 218] on p "Dispatch 1" at bounding box center [309, 218] width 40 height 13
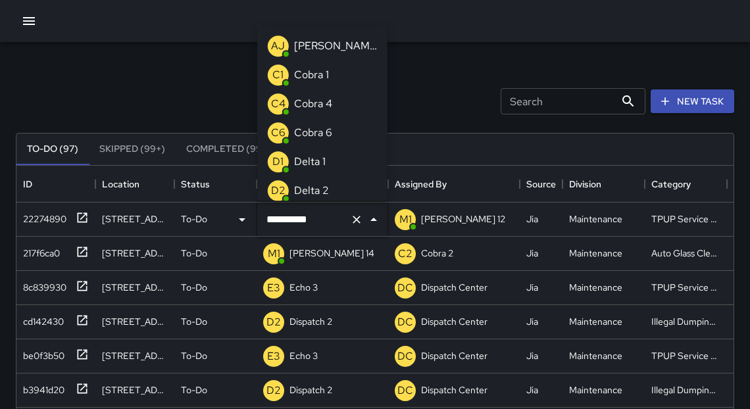
click at [306, 218] on input "**********" at bounding box center [304, 219] width 82 height 25
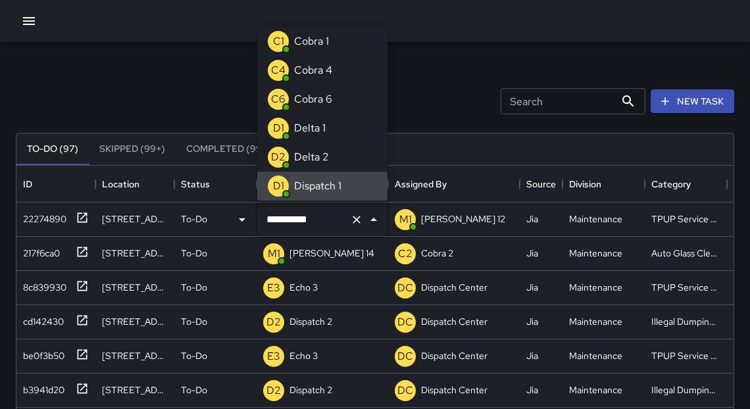
click at [306, 218] on input "**********" at bounding box center [304, 219] width 82 height 25
type input "*"
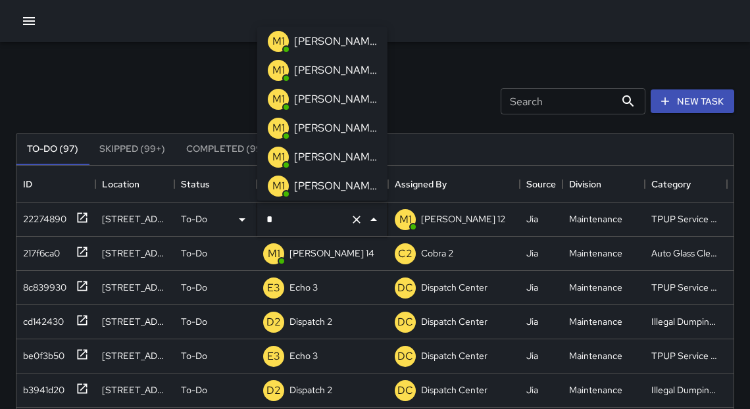
scroll to position [5, 0]
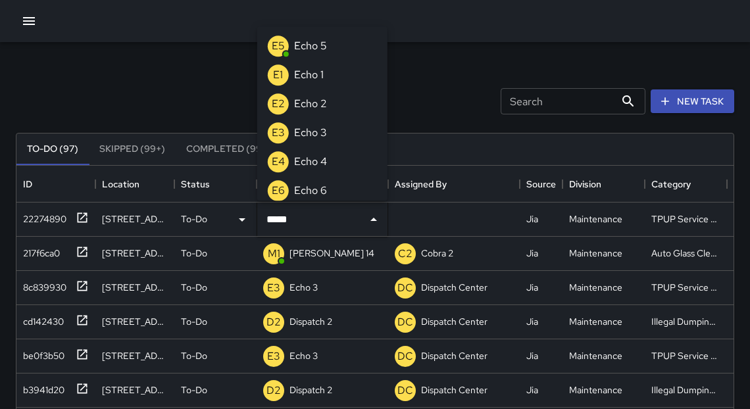
type input "******"
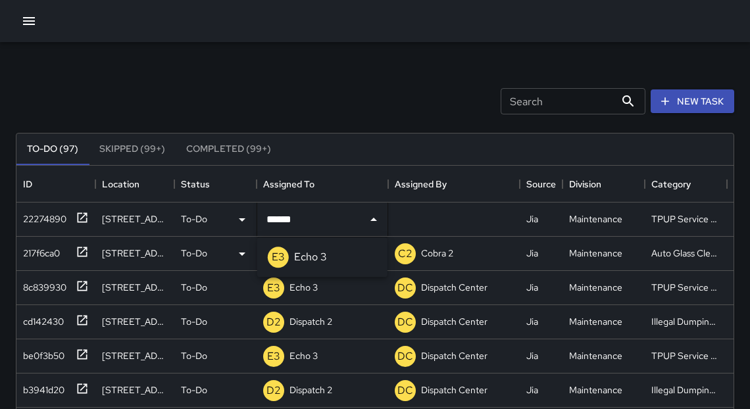
click at [301, 258] on p "Echo 3" at bounding box center [310, 257] width 33 height 16
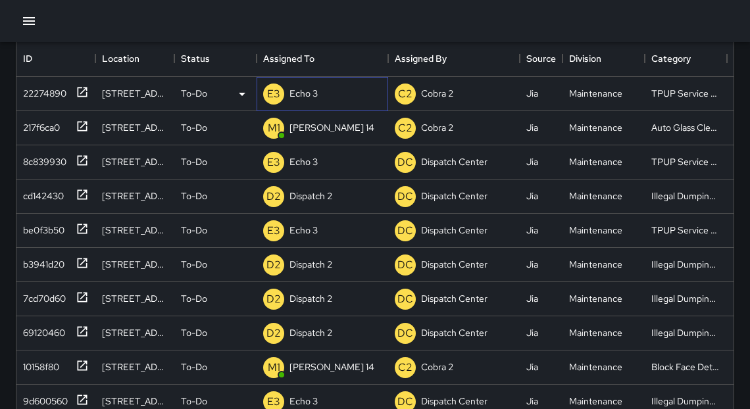
scroll to position [135, 0]
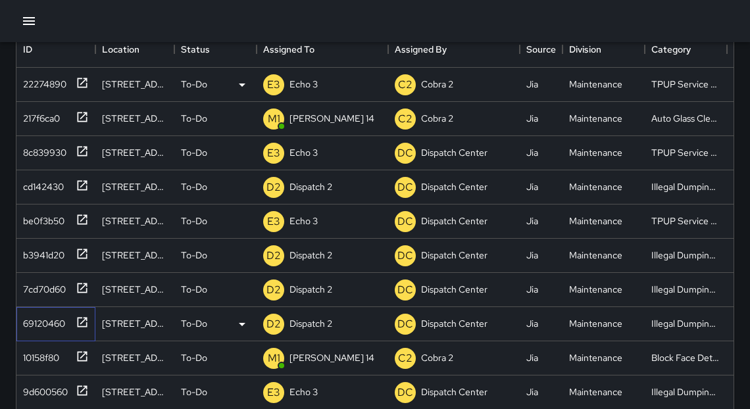
click at [79, 320] on icon at bounding box center [82, 322] width 13 height 13
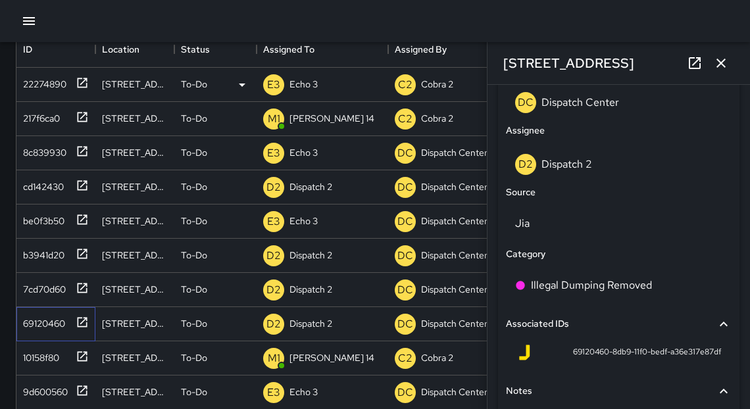
scroll to position [670, 0]
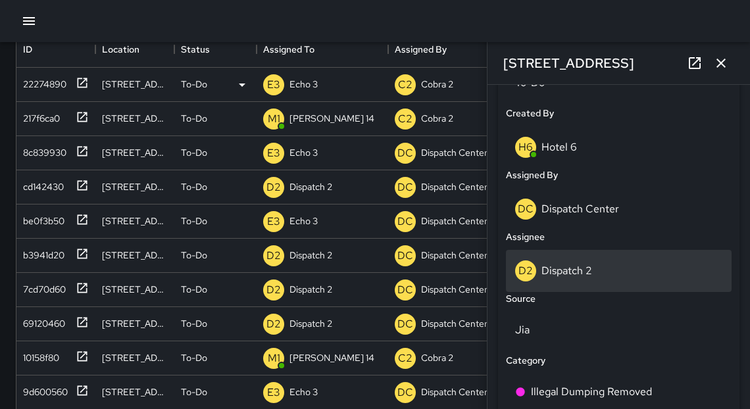
click at [545, 276] on p "Dispatch 2" at bounding box center [566, 271] width 51 height 14
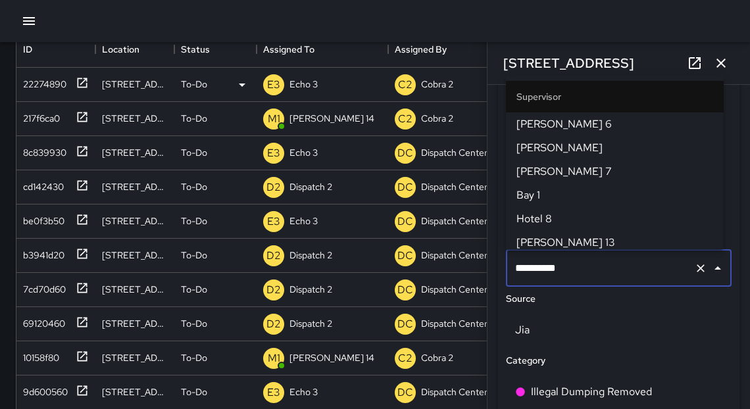
click at [545, 276] on input "**********" at bounding box center [600, 268] width 177 height 25
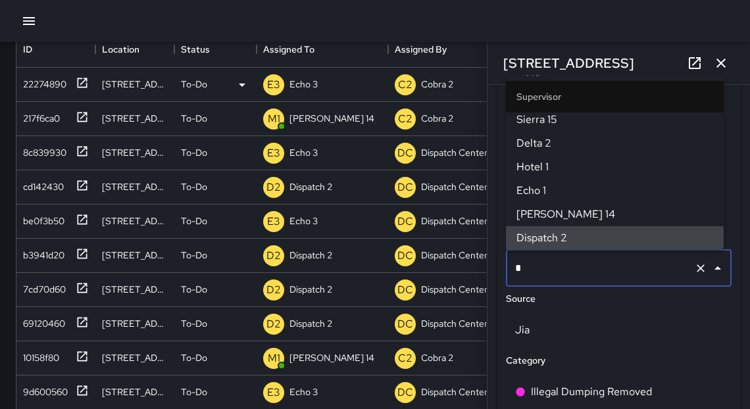
scroll to position [0, 0]
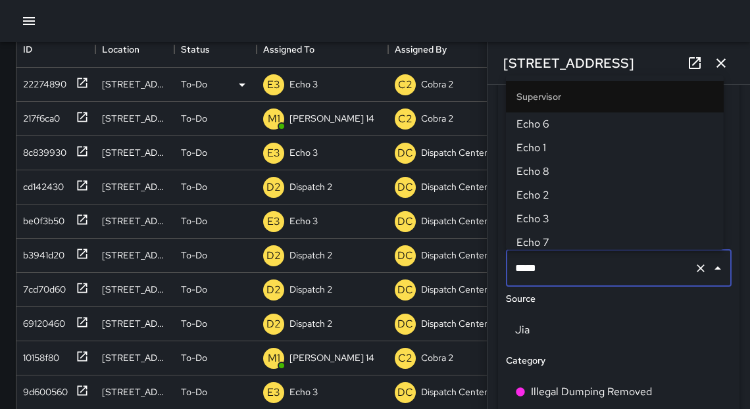
type input "******"
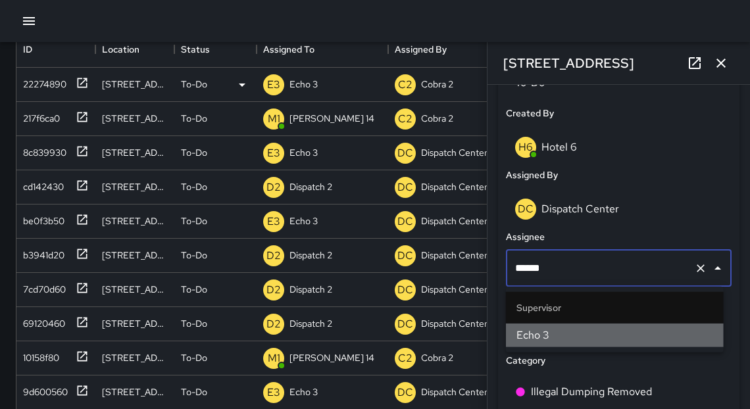
click at [563, 337] on span "Echo 3" at bounding box center [614, 336] width 197 height 16
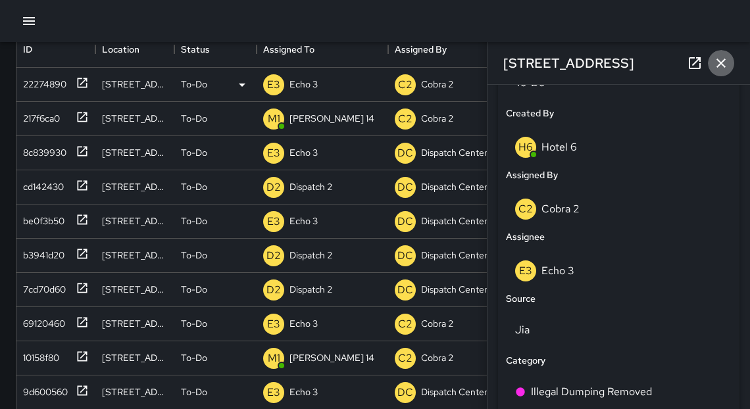
click at [726, 62] on icon "button" at bounding box center [721, 63] width 16 height 16
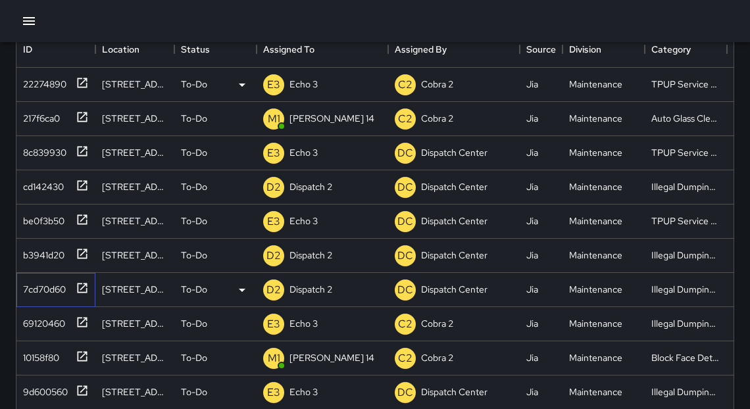
click at [82, 288] on icon at bounding box center [82, 287] width 13 height 13
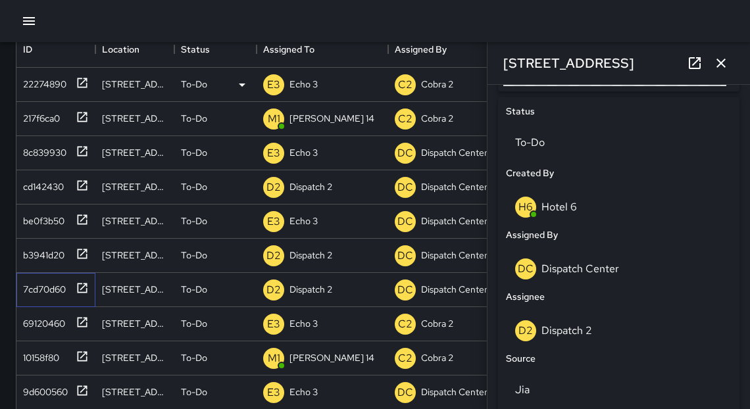
scroll to position [588, 0]
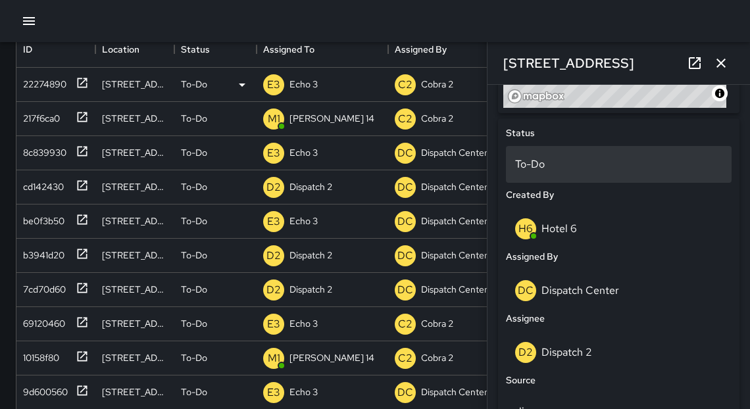
click at [545, 161] on p "To-Do" at bounding box center [618, 165] width 207 height 16
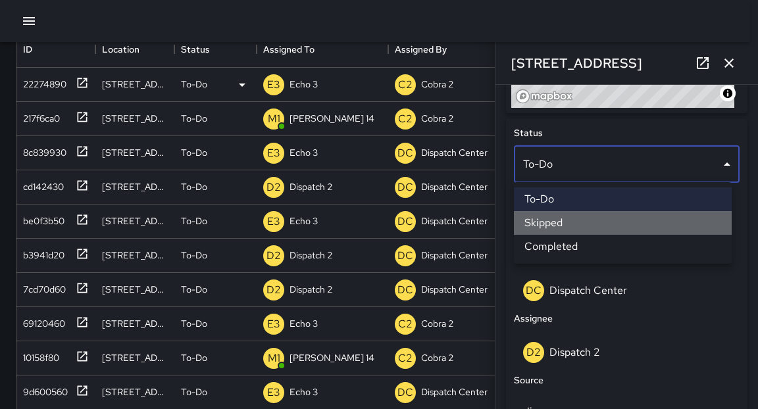
click at [559, 223] on li "Skipped" at bounding box center [623, 223] width 218 height 24
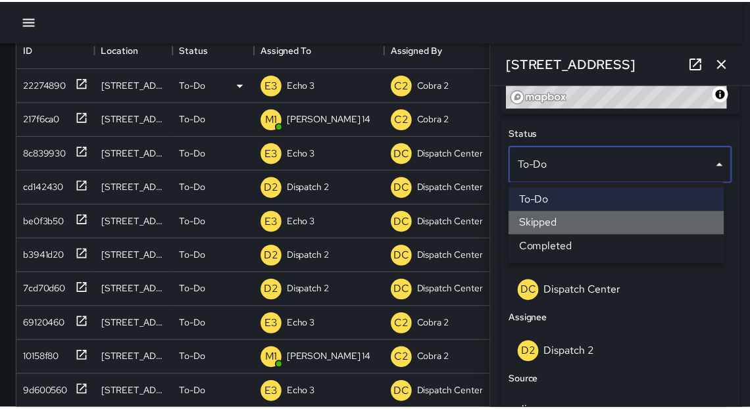
scroll to position [8, 8]
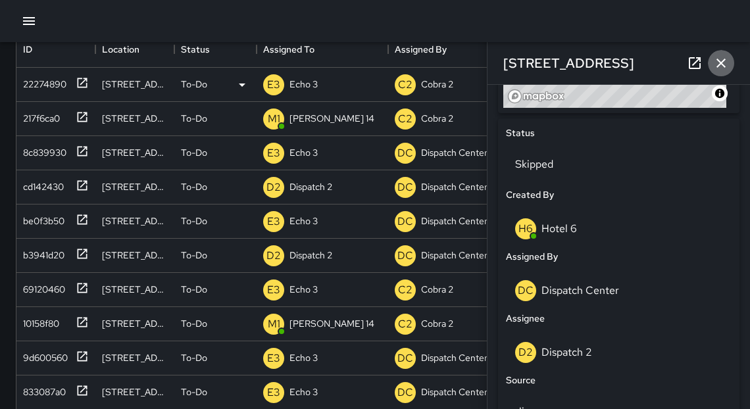
click at [723, 65] on icon "button" at bounding box center [721, 63] width 16 height 16
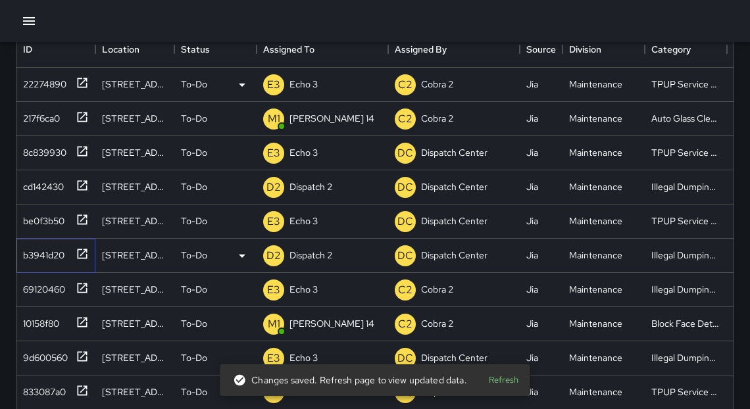
click at [79, 252] on icon at bounding box center [82, 253] width 13 height 13
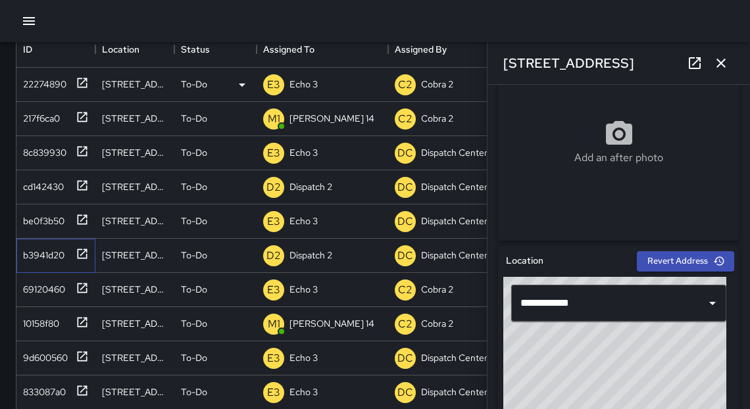
scroll to position [0, 0]
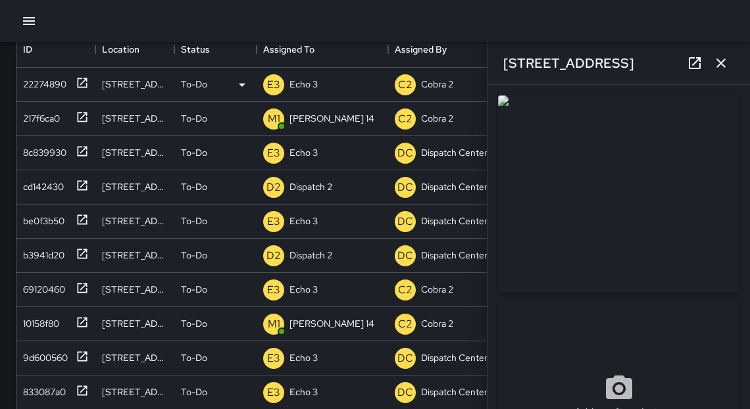
click at [722, 62] on icon "button" at bounding box center [720, 63] width 9 height 9
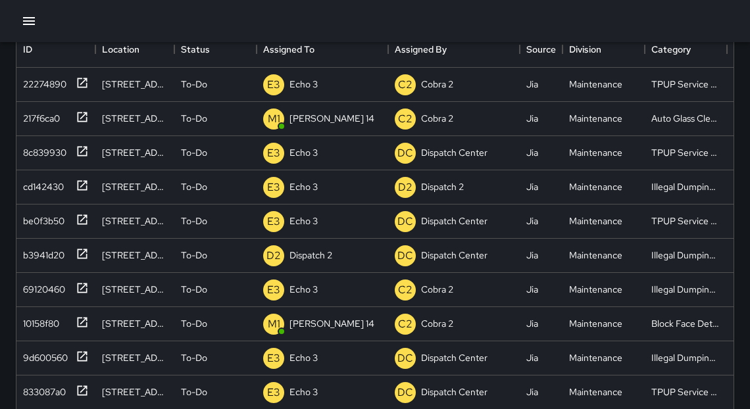
click at [26, 22] on icon "button" at bounding box center [29, 21] width 16 height 16
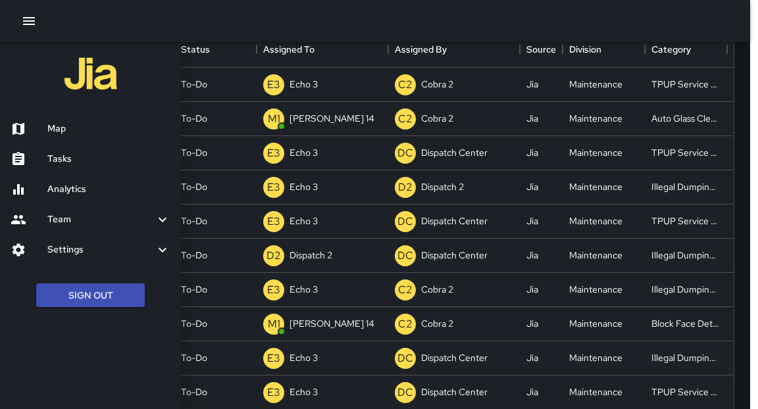
click at [57, 135] on h6 "Map" at bounding box center [108, 129] width 123 height 14
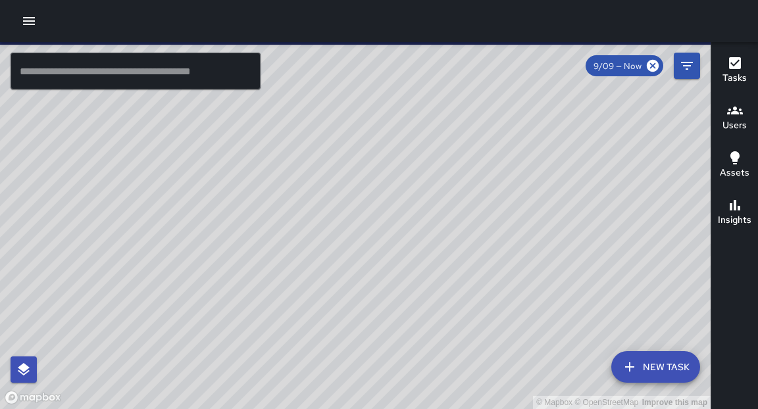
click at [162, 64] on input "text" at bounding box center [136, 71] width 250 height 37
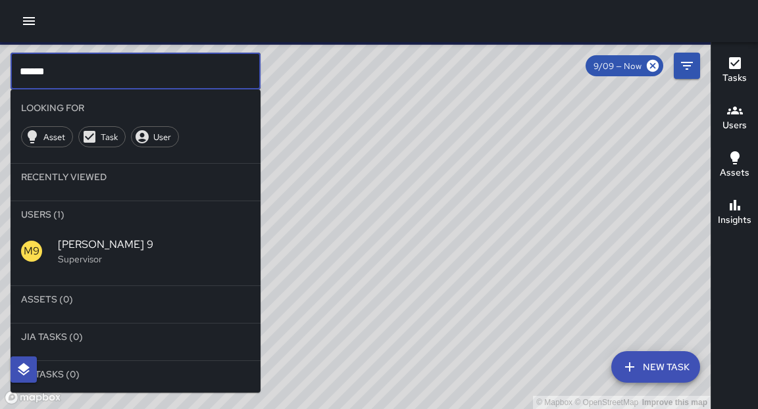
type input "******"
click at [89, 246] on span "[PERSON_NAME] 9" at bounding box center [154, 245] width 192 height 16
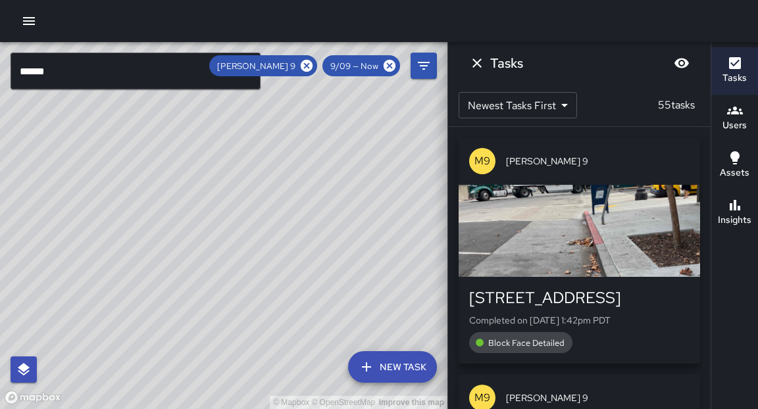
drag, startPoint x: 276, startPoint y: 277, endPoint x: 417, endPoint y: 159, distance: 183.5
click at [418, 159] on div "© Mapbox © OpenStreetMap Improve this map" at bounding box center [223, 225] width 447 height 367
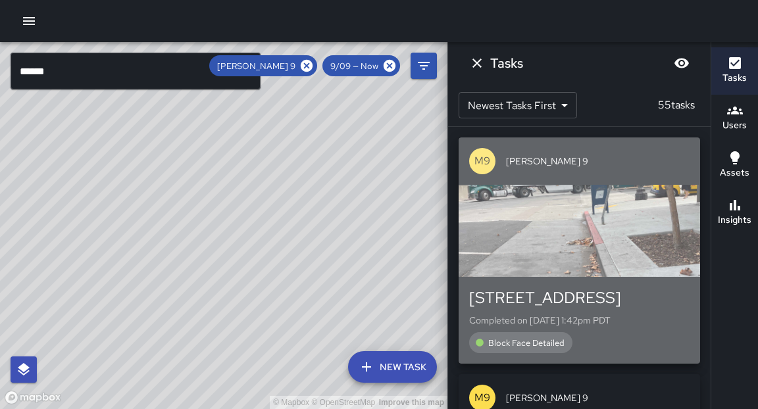
click at [612, 199] on div "button" at bounding box center [578, 231] width 241 height 92
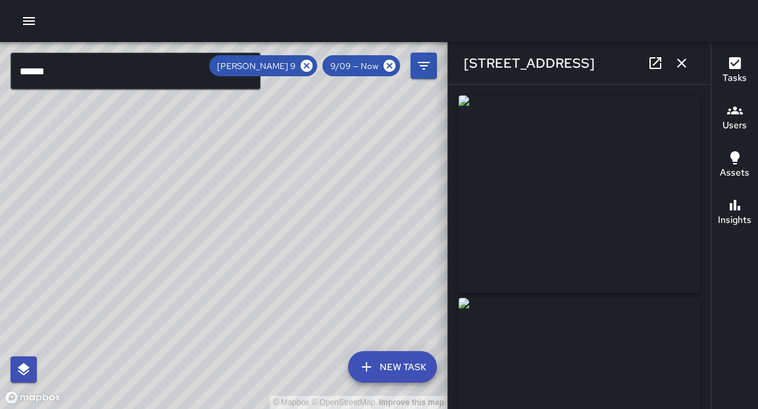
click at [678, 70] on icon "button" at bounding box center [681, 63] width 16 height 16
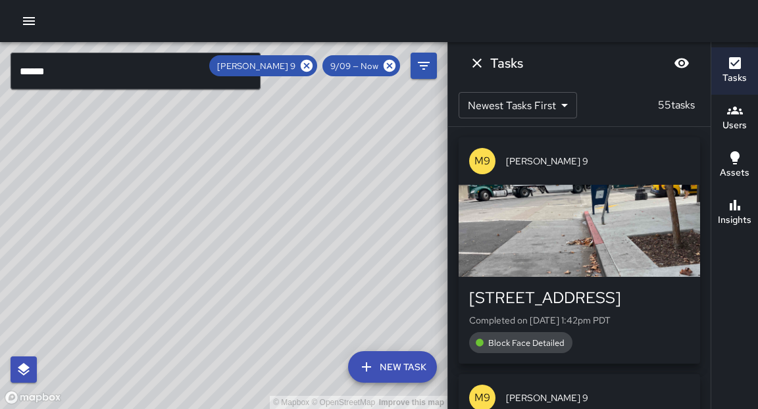
drag, startPoint x: 377, startPoint y: 126, endPoint x: 265, endPoint y: 316, distance: 220.5
click at [233, 378] on div "© Mapbox © OpenStreetMap Improve this map" at bounding box center [223, 225] width 447 height 367
drag, startPoint x: 364, startPoint y: 177, endPoint x: 250, endPoint y: 353, distance: 209.2
click at [248, 386] on div "© Mapbox © OpenStreetMap Improve this map" at bounding box center [223, 225] width 447 height 367
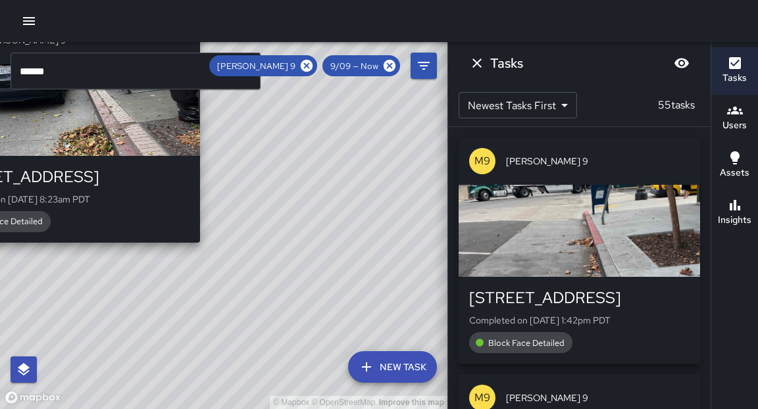
click at [208, 251] on div "© Mapbox © OpenStreetMap Improve this map M9 [PERSON_NAME] 9 [STREET_ADDRESS] C…" at bounding box center [223, 225] width 447 height 367
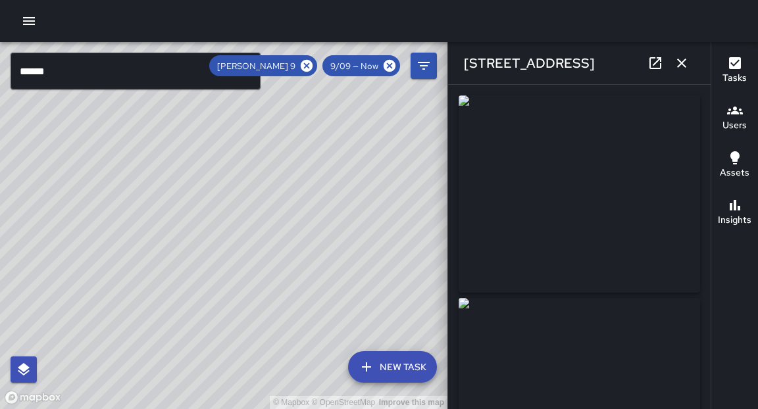
type input "**********"
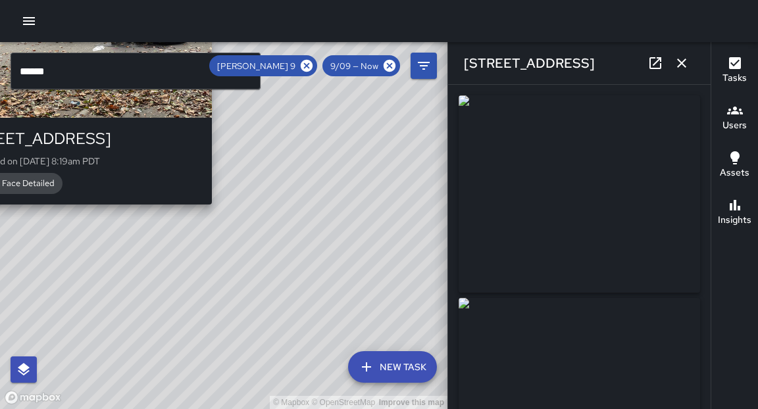
click at [214, 211] on div "© Mapbox © OpenStreetMap Improve this map M9 [PERSON_NAME] 9 1011 Broadway Comp…" at bounding box center [223, 225] width 447 height 367
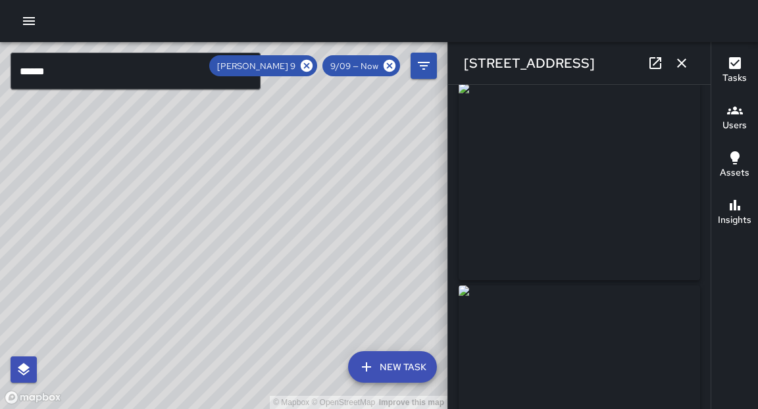
scroll to position [1, 0]
click at [656, 64] on icon at bounding box center [655, 63] width 16 height 16
click at [660, 70] on link at bounding box center [655, 63] width 26 height 26
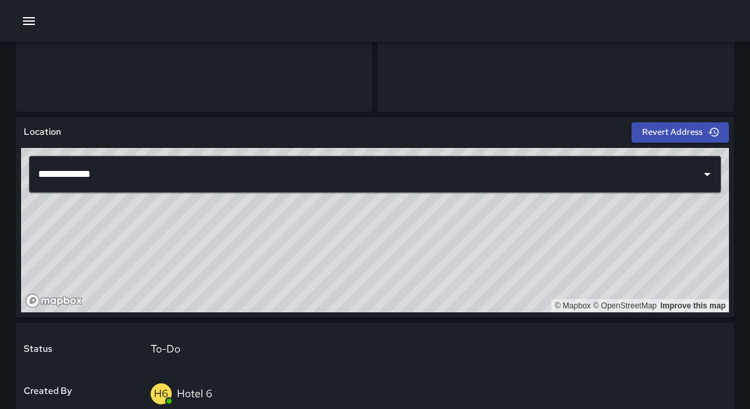
scroll to position [243, 0]
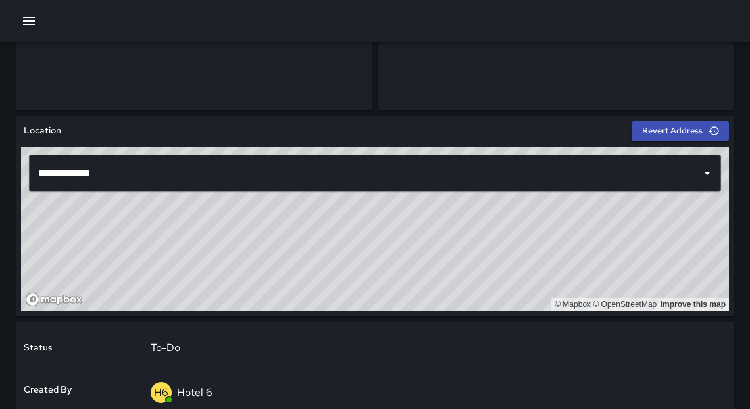
type input "**********"
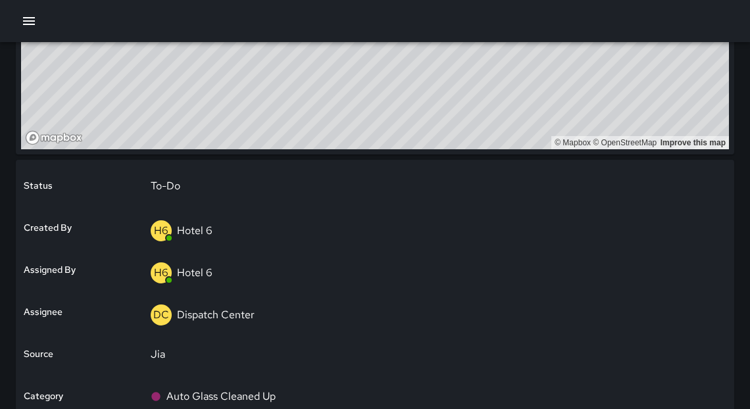
scroll to position [509, 0]
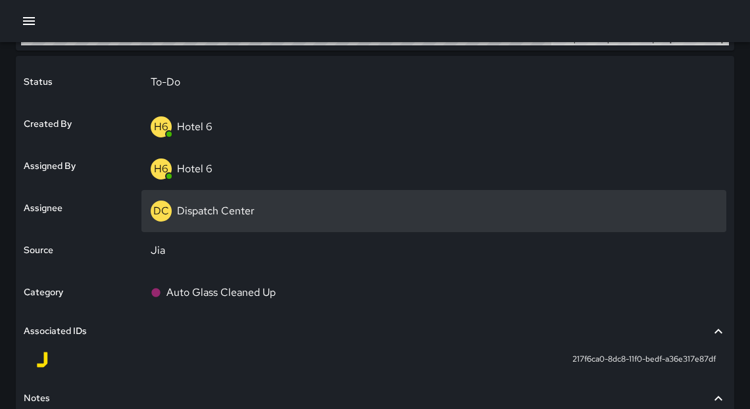
click at [193, 208] on p "Dispatch Center" at bounding box center [216, 211] width 78 height 14
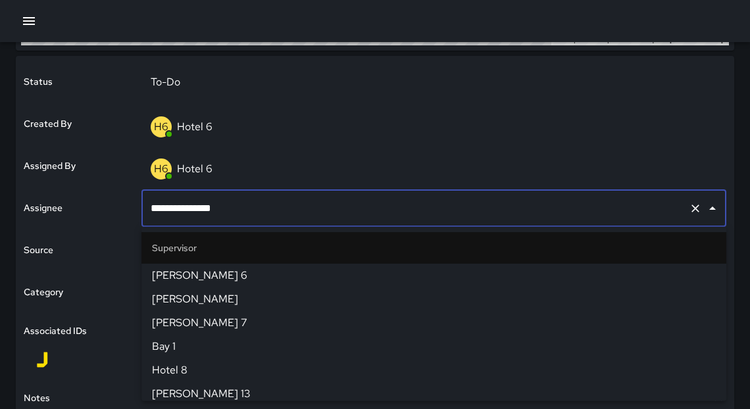
scroll to position [1425, 0]
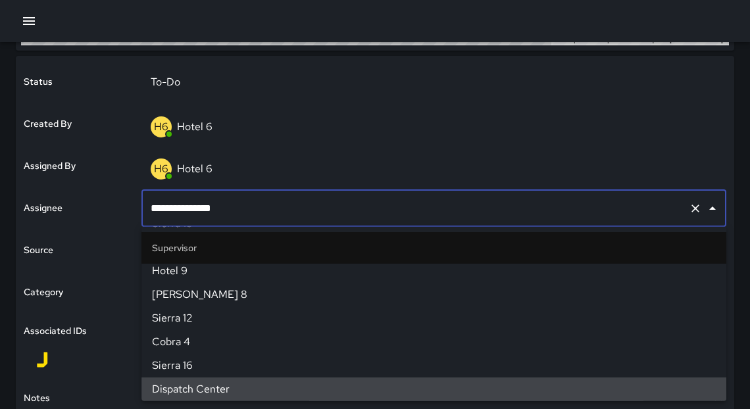
click at [192, 208] on input "**********" at bounding box center [415, 208] width 536 height 25
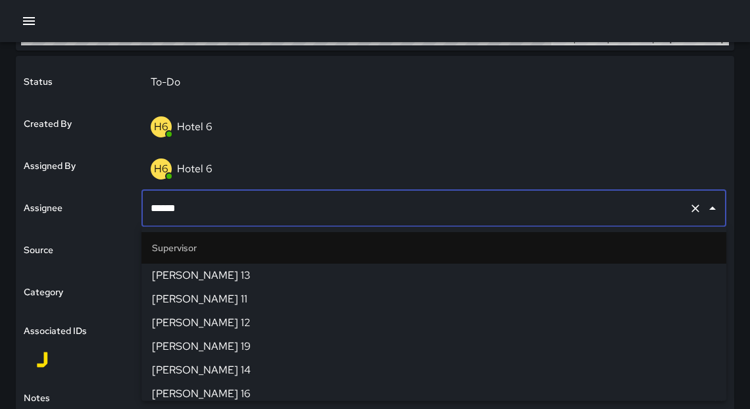
type input "*******"
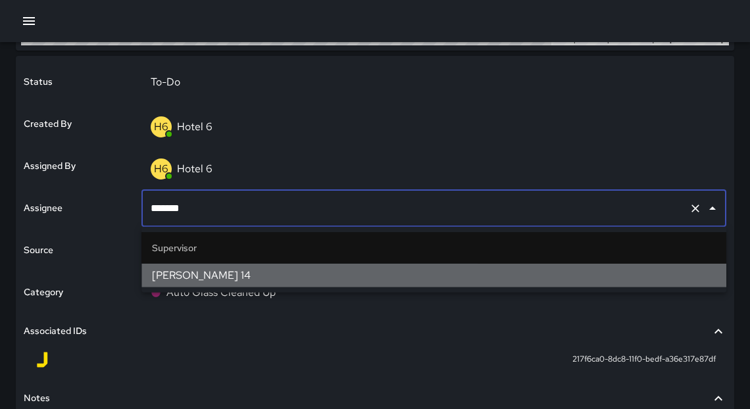
click at [189, 270] on span "Mike 14" at bounding box center [434, 276] width 564 height 16
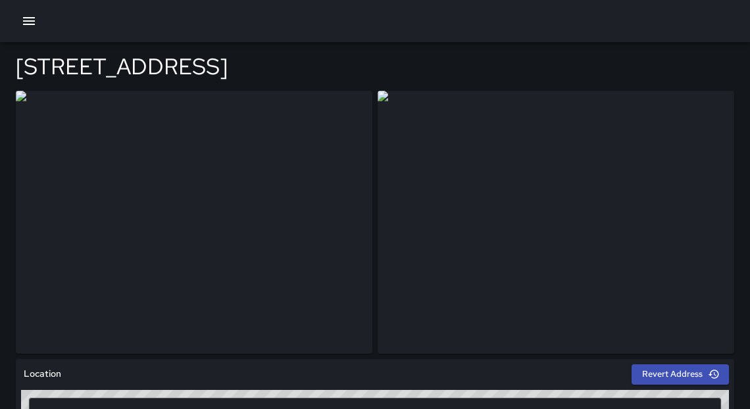
type input "**********"
